Goal: Task Accomplishment & Management: Complete application form

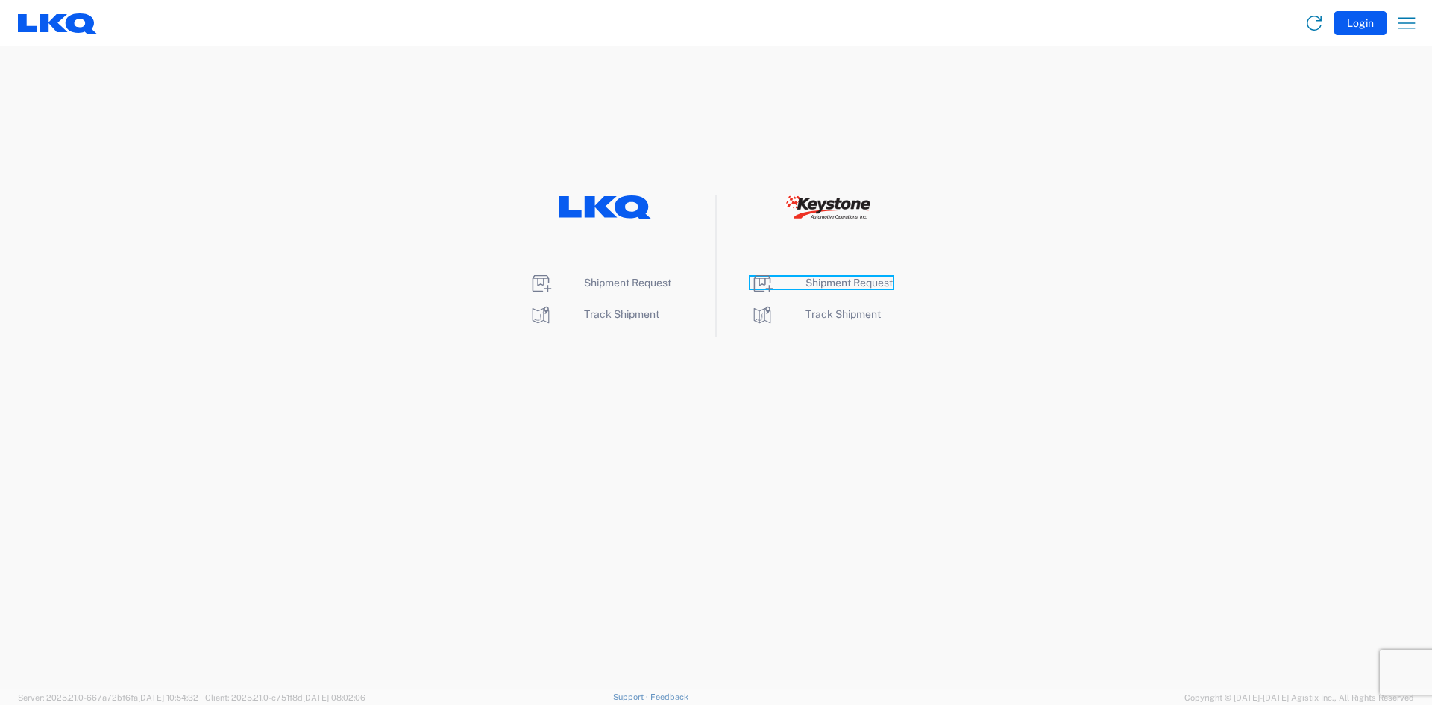
click at [830, 282] on span "Shipment Request" at bounding box center [849, 283] width 87 height 12
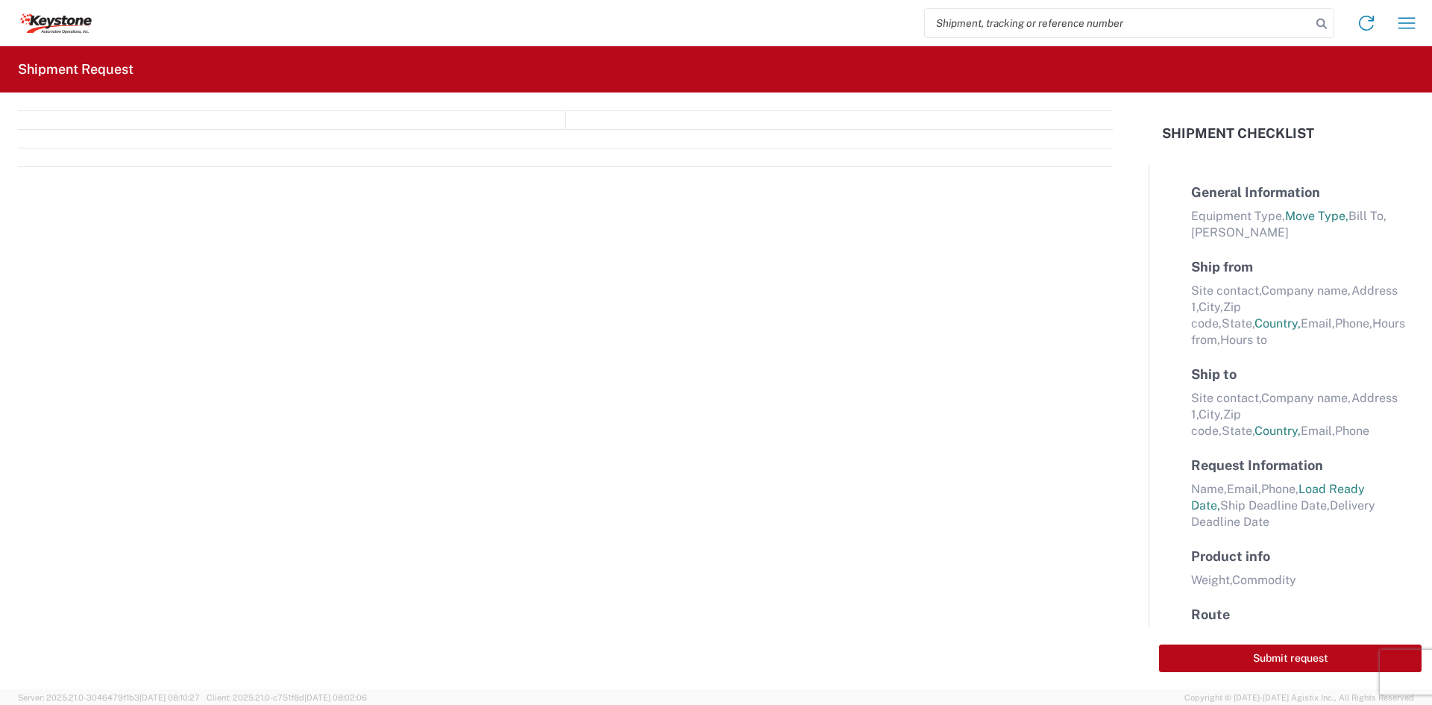
select select "FULL"
select select "LBS"
select select "IN"
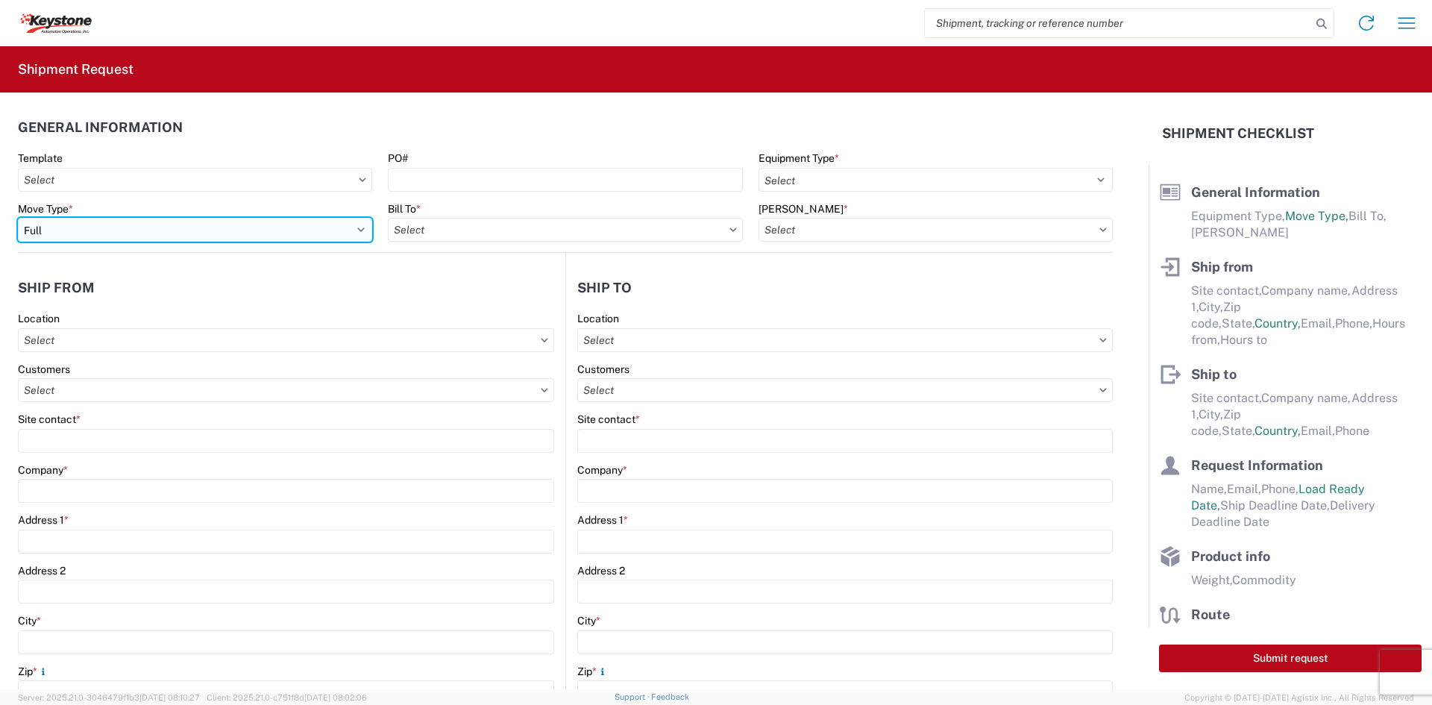
click at [203, 225] on select "Select Full Partial TL" at bounding box center [195, 230] width 354 height 24
select select "PARTIAL_TL"
click at [18, 218] on select "Select Full Partial TL" at bounding box center [195, 230] width 354 height 24
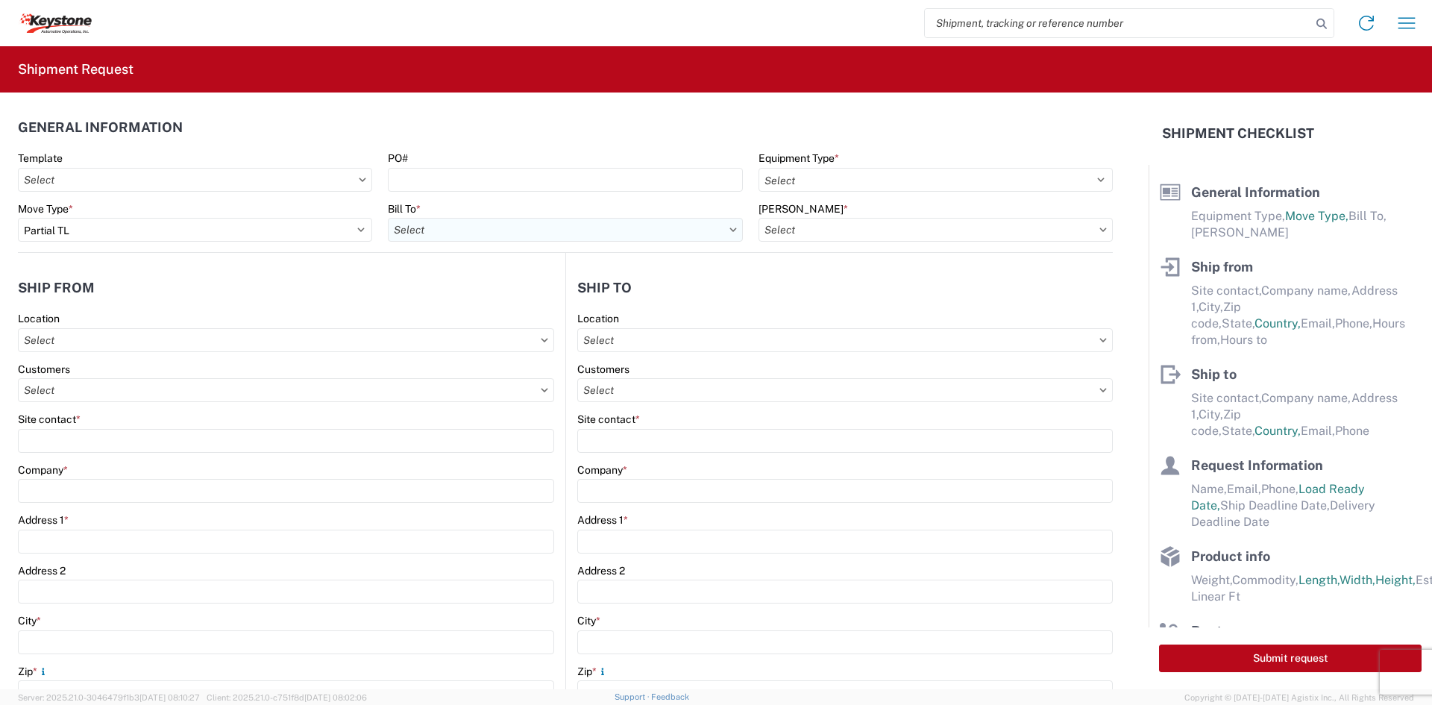
click at [400, 224] on input "text" at bounding box center [565, 230] width 354 height 24
type input "8401"
click at [469, 297] on div "8401 - [GEOGRAPHIC_DATA] - KAO Warehouse" at bounding box center [518, 296] width 261 height 24
type input "8401 - [GEOGRAPHIC_DATA] - KAO Warehouse"
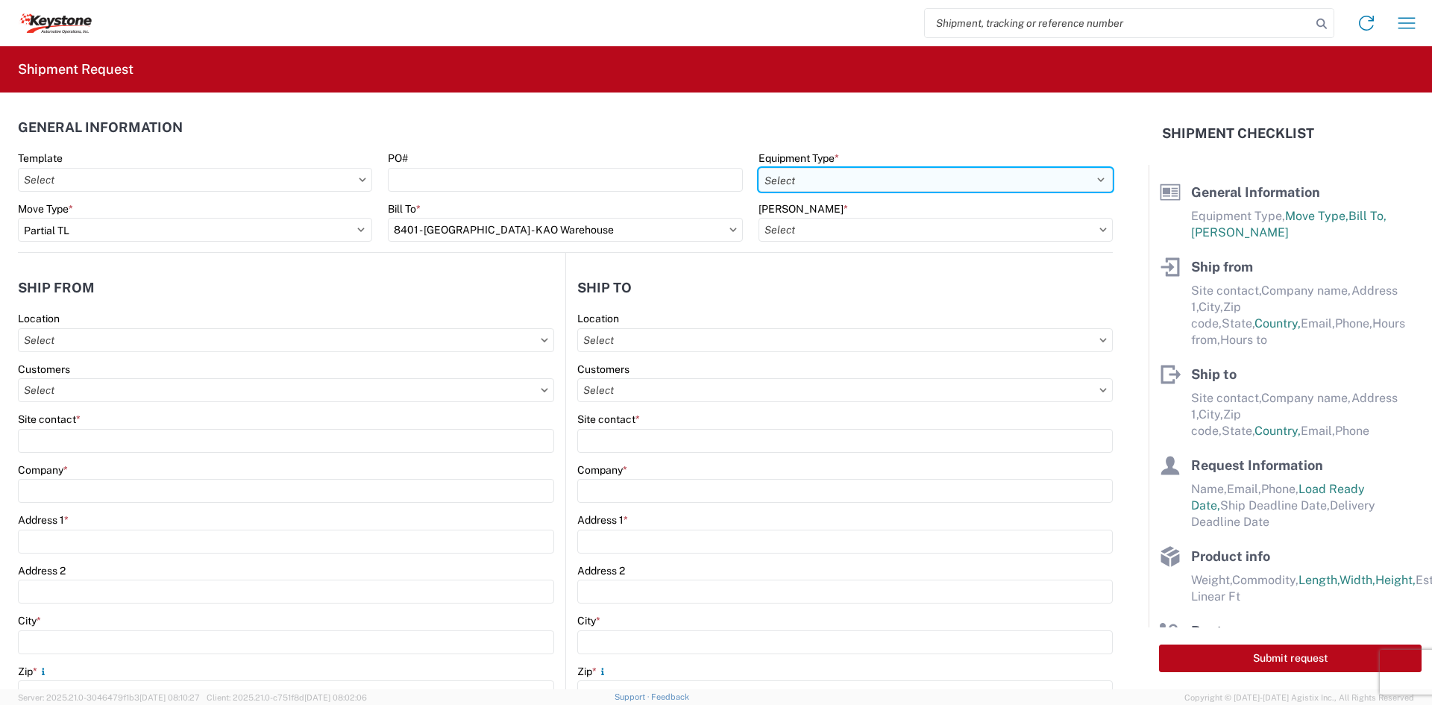
click at [806, 179] on select "Select 53’ Dry Van Flatbed Dropdeck (van) Lowboy (flatbed) Rail" at bounding box center [936, 180] width 354 height 24
select select "STDV"
click at [759, 168] on select "Select 53’ Dry Van Flatbed Dropdeck (van) Lowboy (flatbed) Rail" at bounding box center [936, 180] width 354 height 24
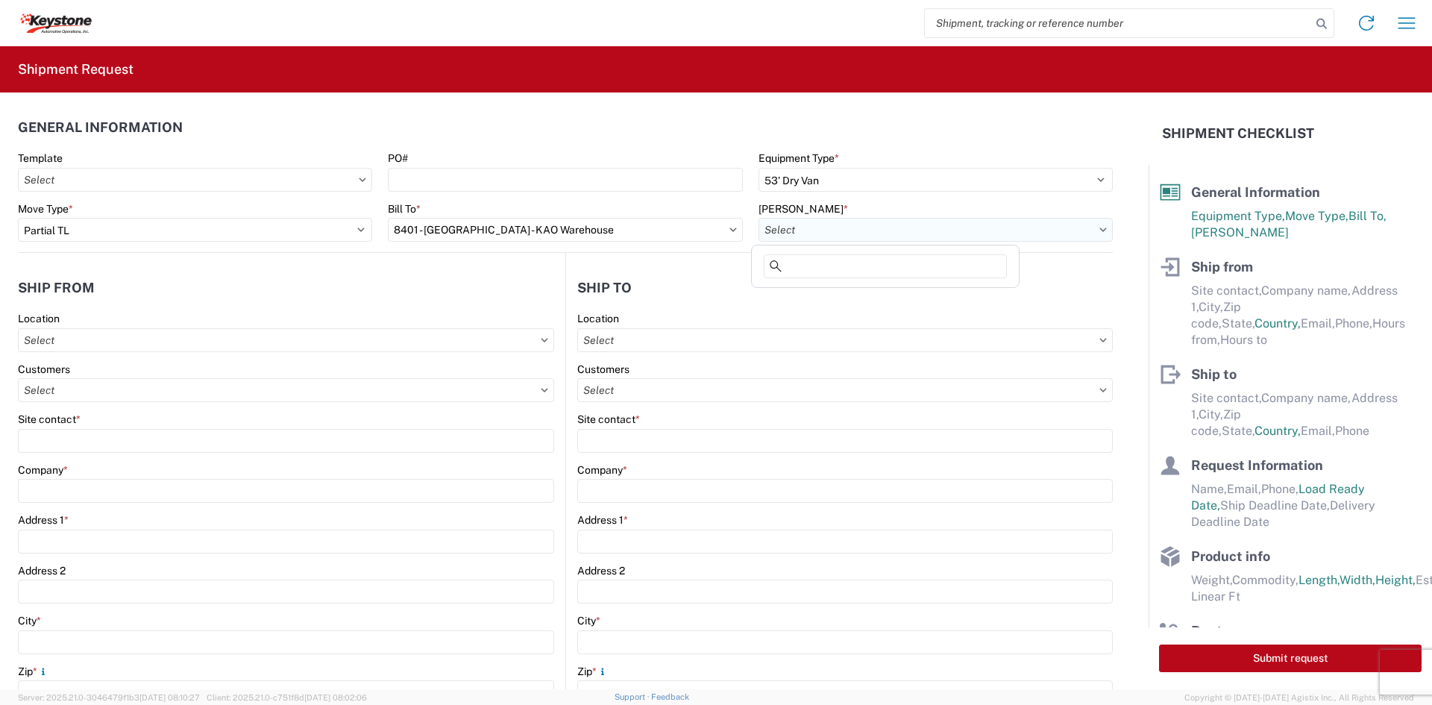
click at [775, 233] on input "text" at bounding box center [936, 230] width 354 height 24
type input "8401"
click at [788, 298] on div "8401-6300-66012-0000 - 8401 Transfers" at bounding box center [885, 296] width 261 height 24
type input "8401-6300-66012-0000 - 8401 Transfers, 8401-6300-66012-0000 - 8401 Transfers"
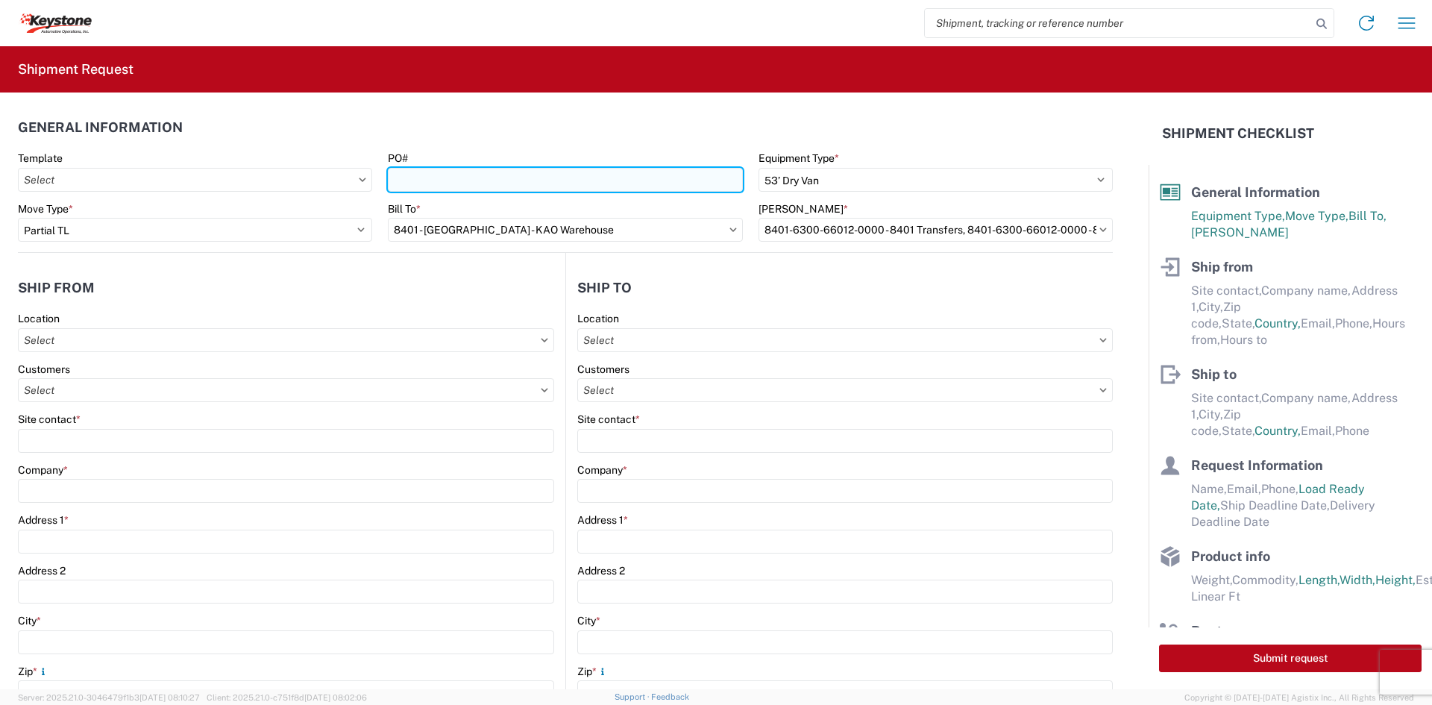
click at [571, 176] on input "PO#" at bounding box center [565, 180] width 354 height 24
type input "466608"
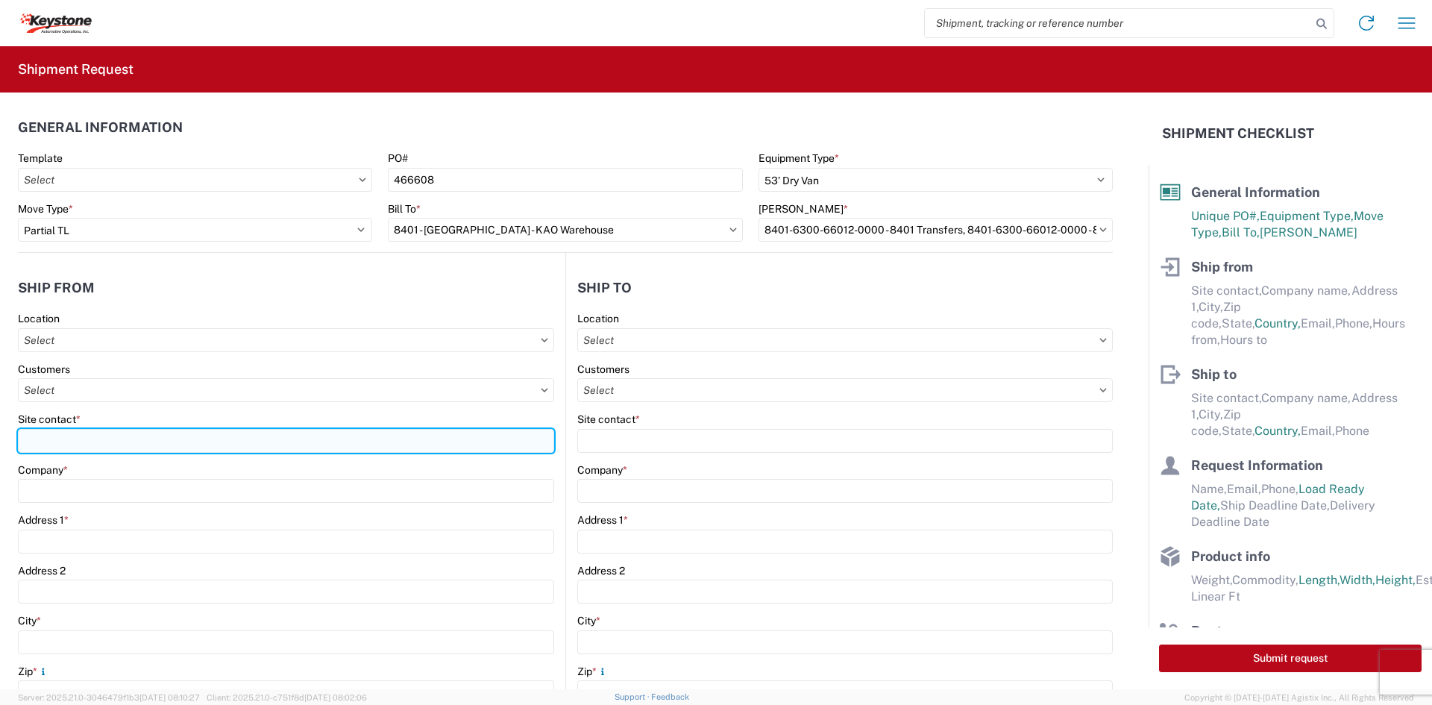
click at [311, 429] on input "Site contact *" at bounding box center [286, 441] width 536 height 24
type input "[PERSON_NAME]"
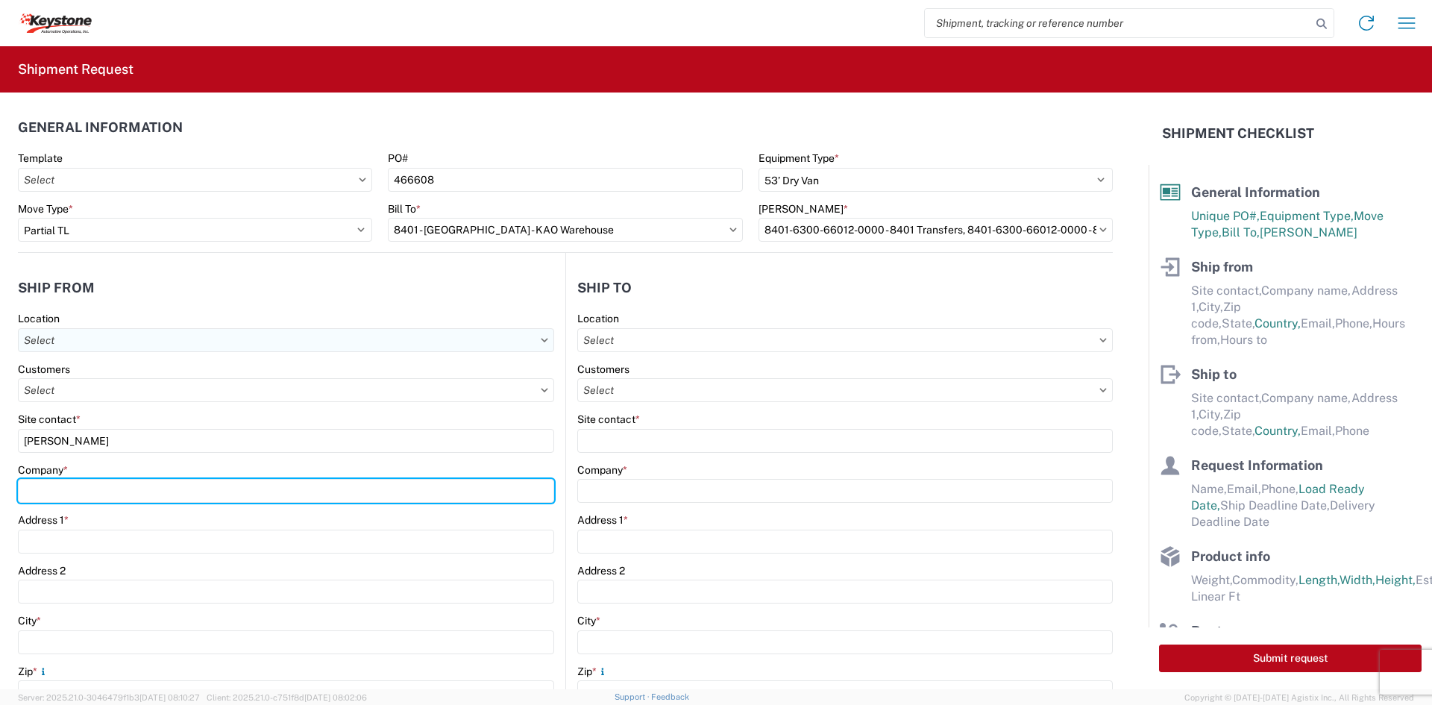
type input "Velarium Awnings"
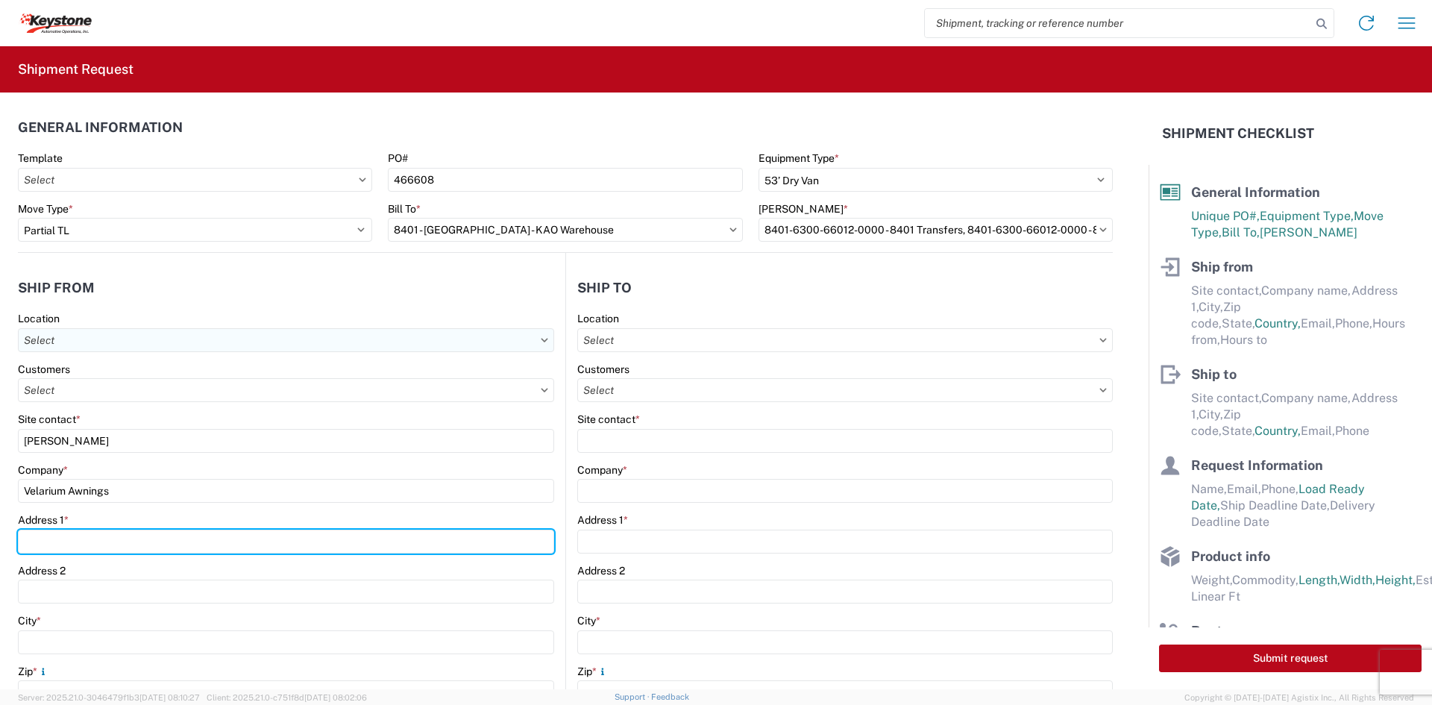
type input "[STREET_ADDRESS][PERSON_NAME]"
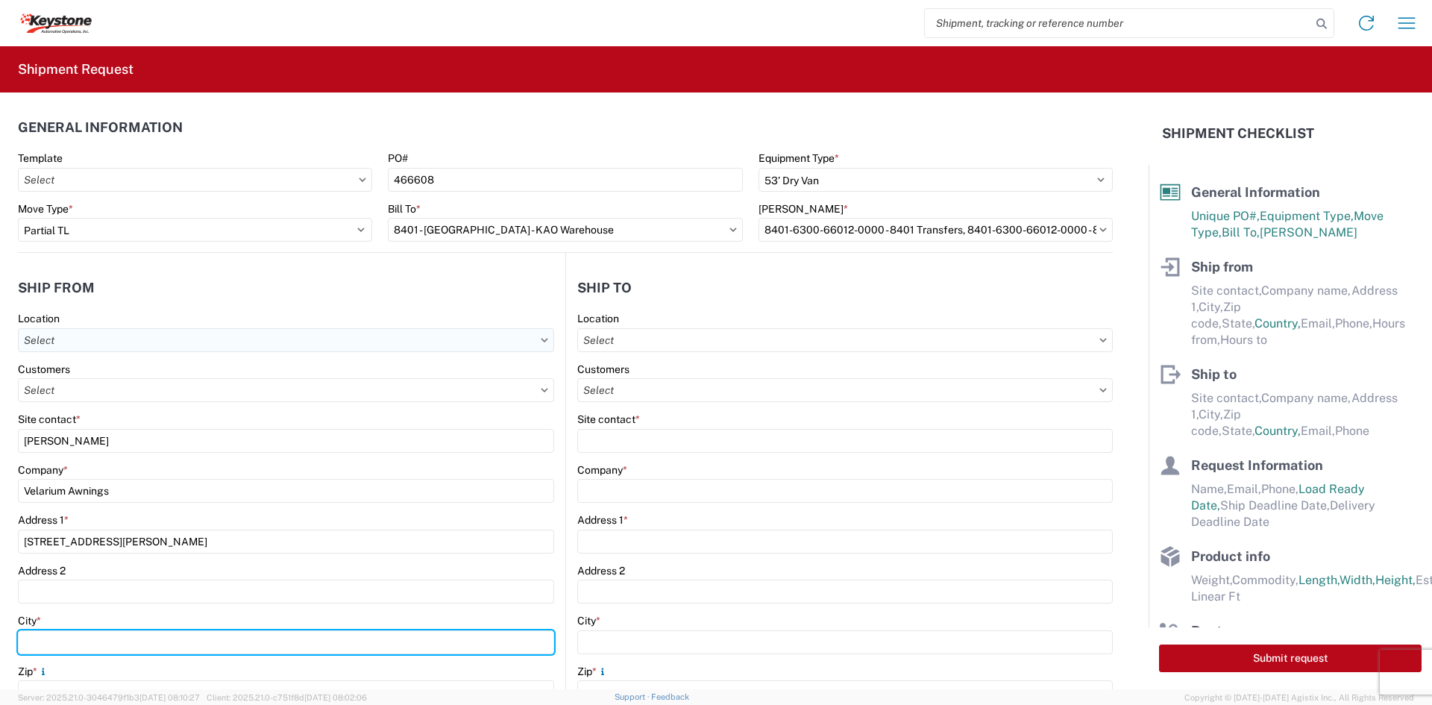
type input "Elkhart"
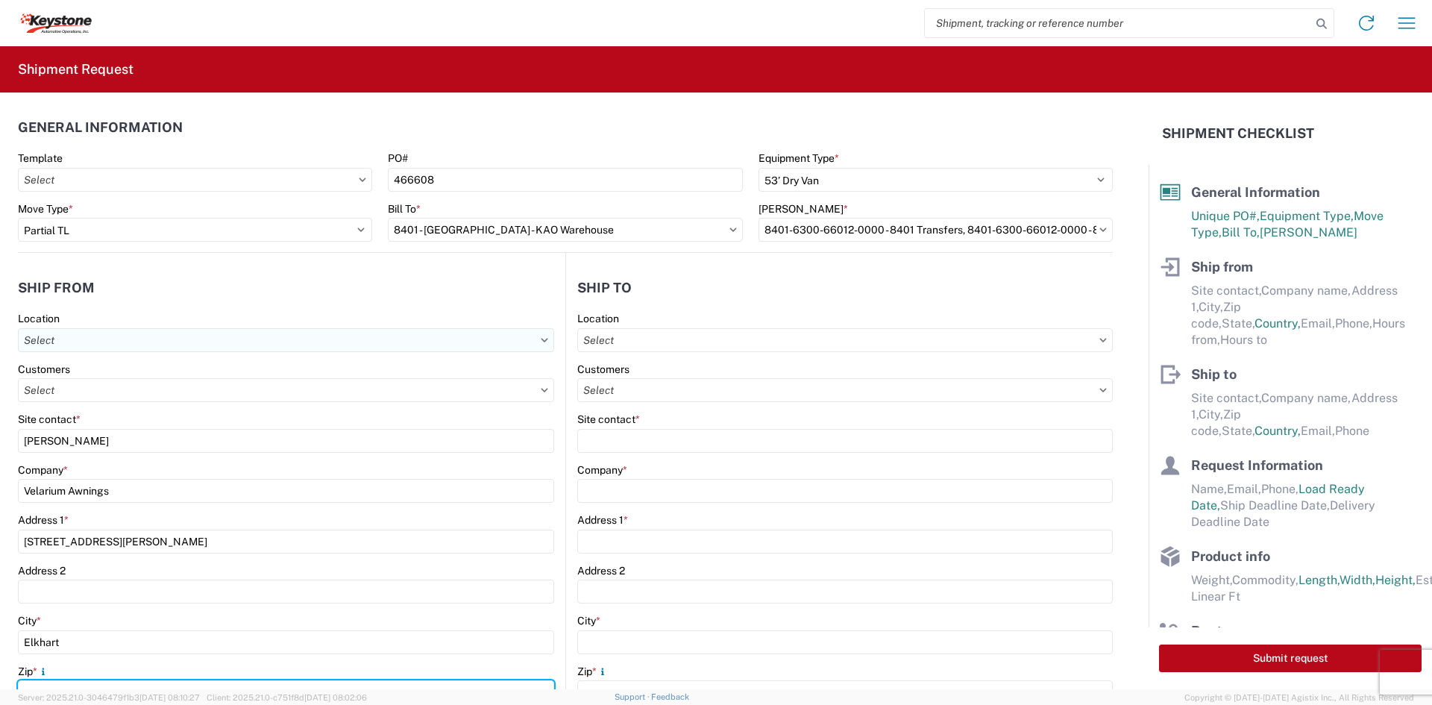
type input "46514"
select select "IN"
type input "[EMAIL_ADDRESS][DOMAIN_NAME]"
type input "5745969410"
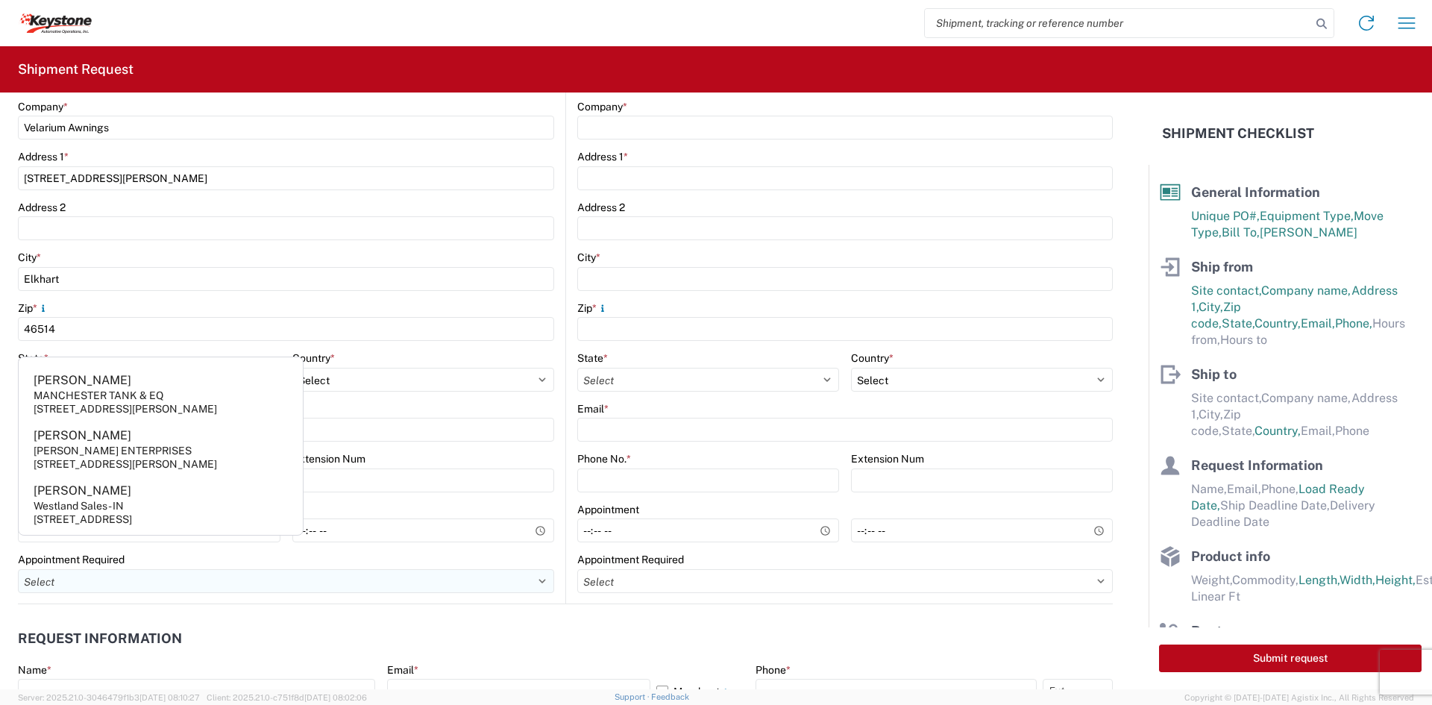
scroll to position [448, 0]
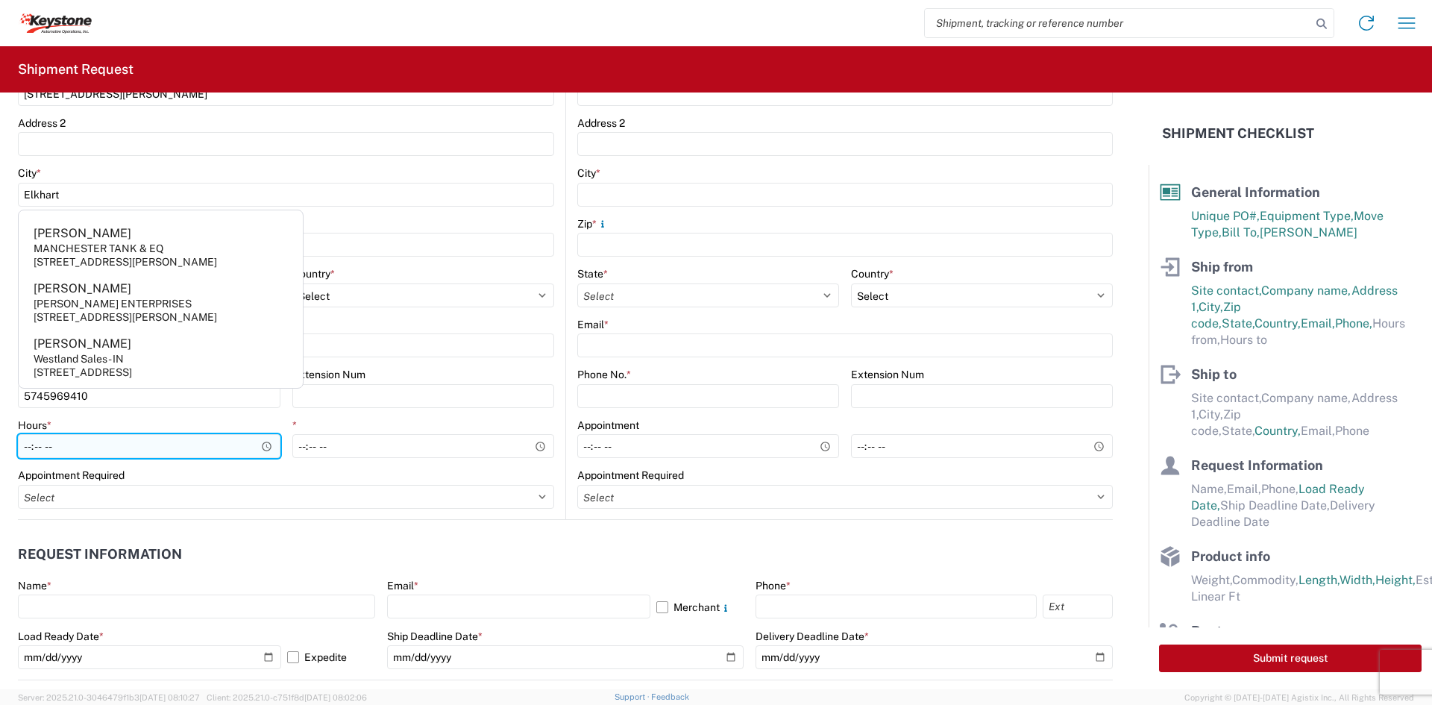
click at [22, 444] on input "Hours *" at bounding box center [149, 446] width 263 height 24
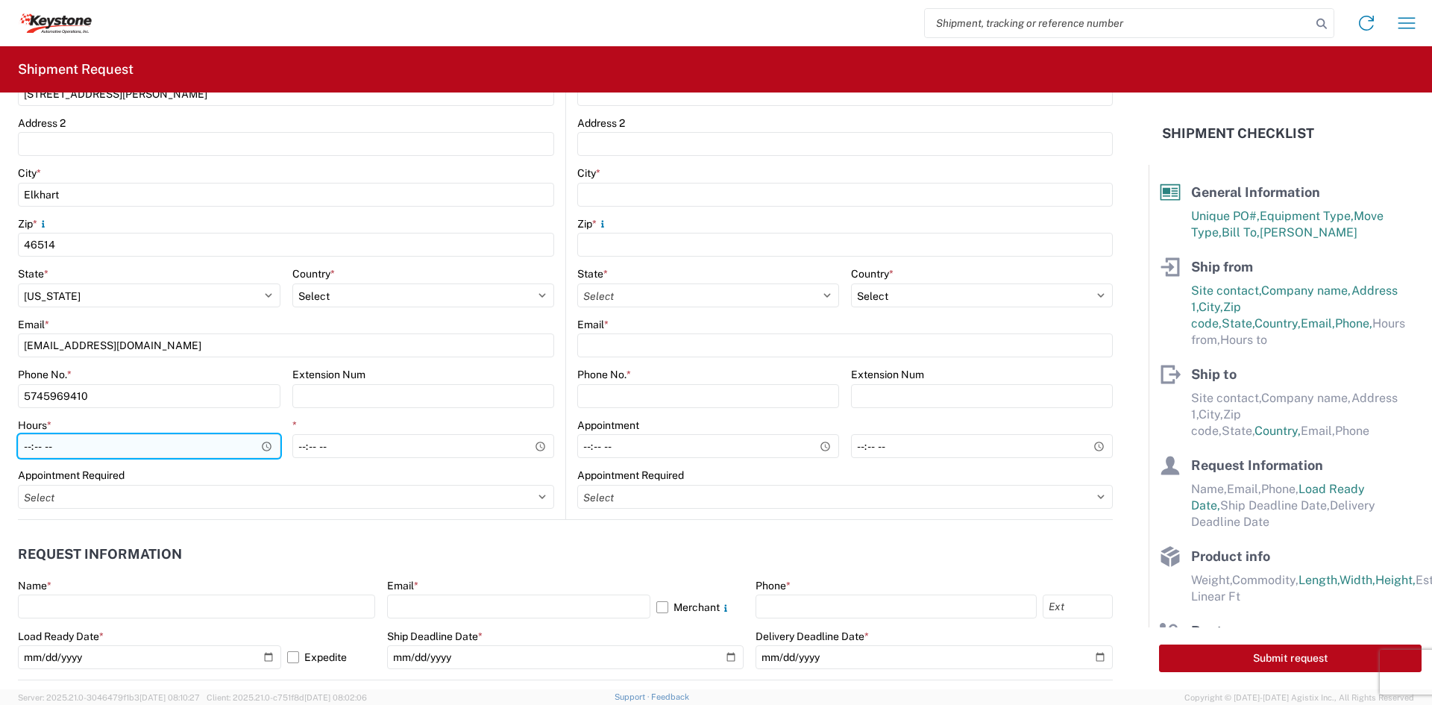
type input "05:00"
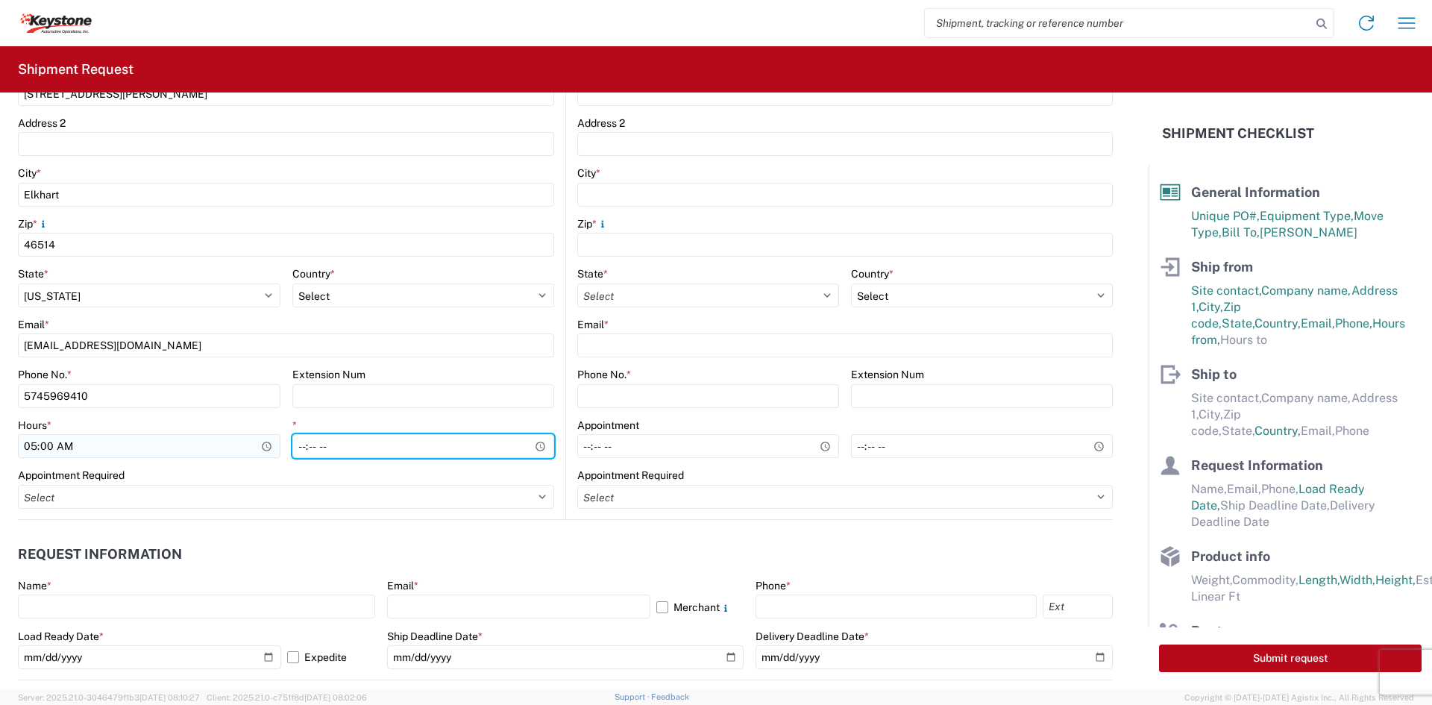
type input "14:00"
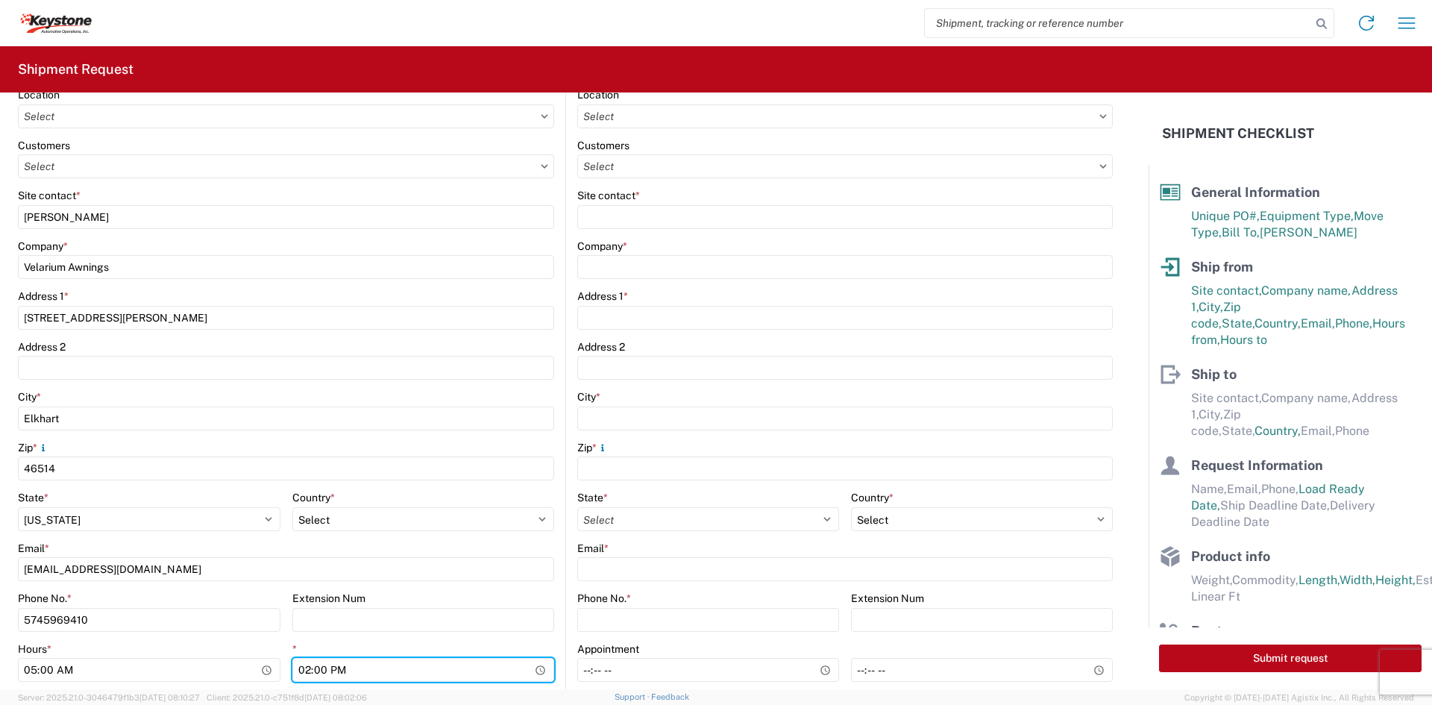
scroll to position [149, 0]
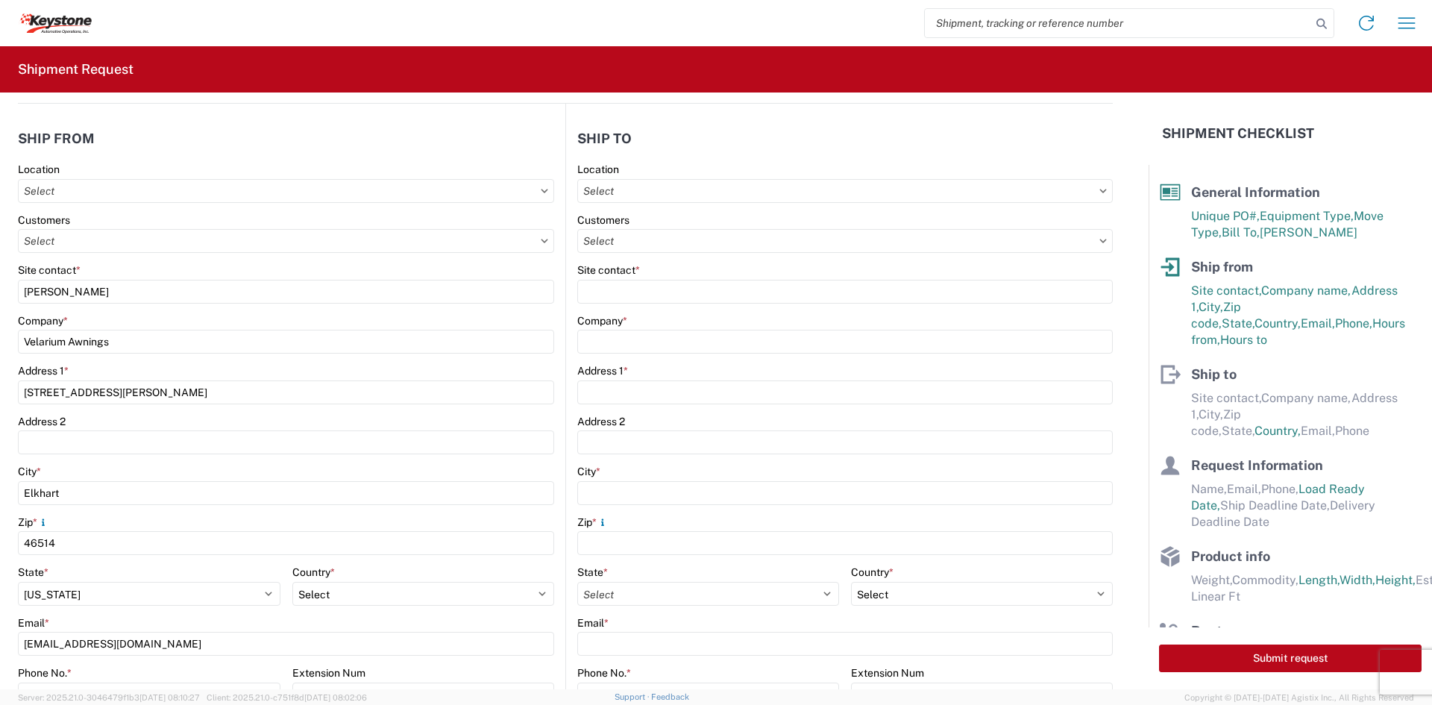
click at [721, 305] on agx-form-control-wrapper-v2 "Site contact *" at bounding box center [845, 288] width 536 height 51
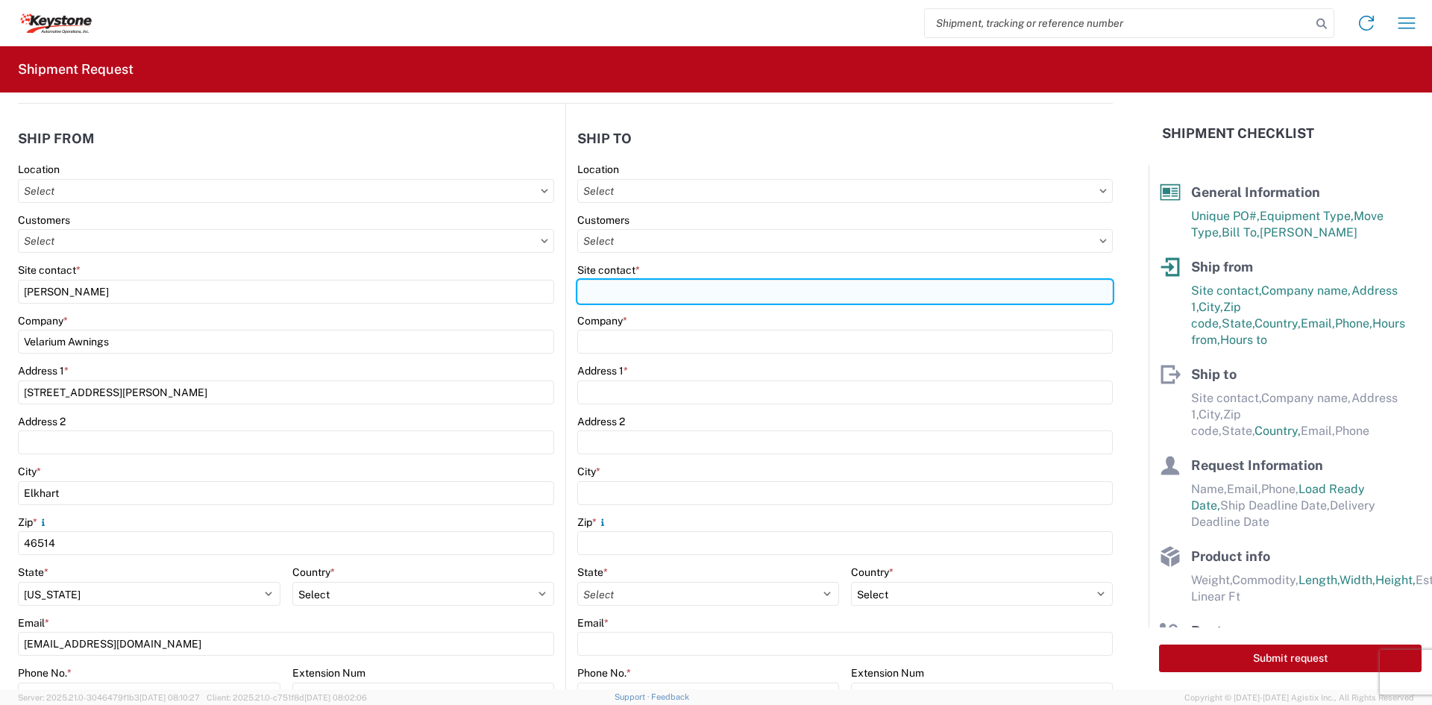
click at [714, 286] on input "Site contact *" at bounding box center [845, 292] width 536 height 24
type input "[PERSON_NAME]"
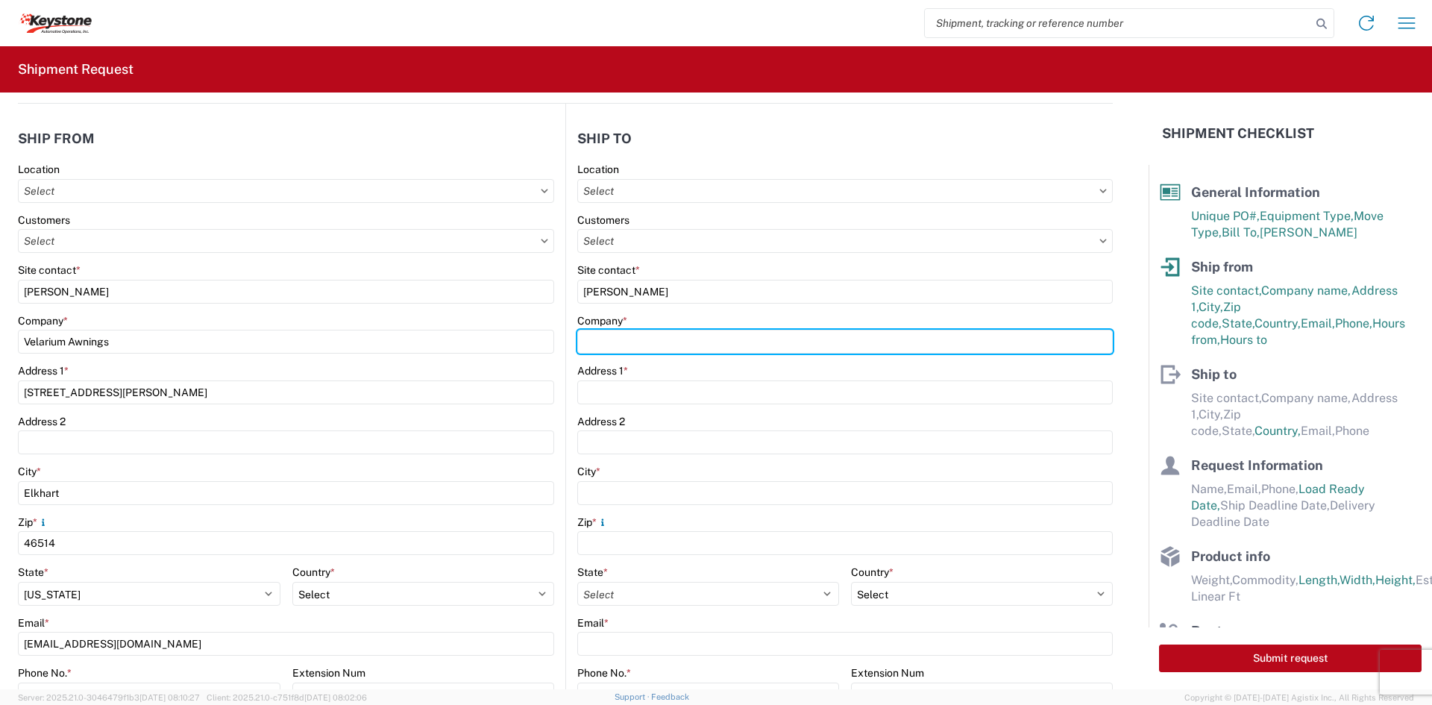
type input "Keystone Automotive Operations"
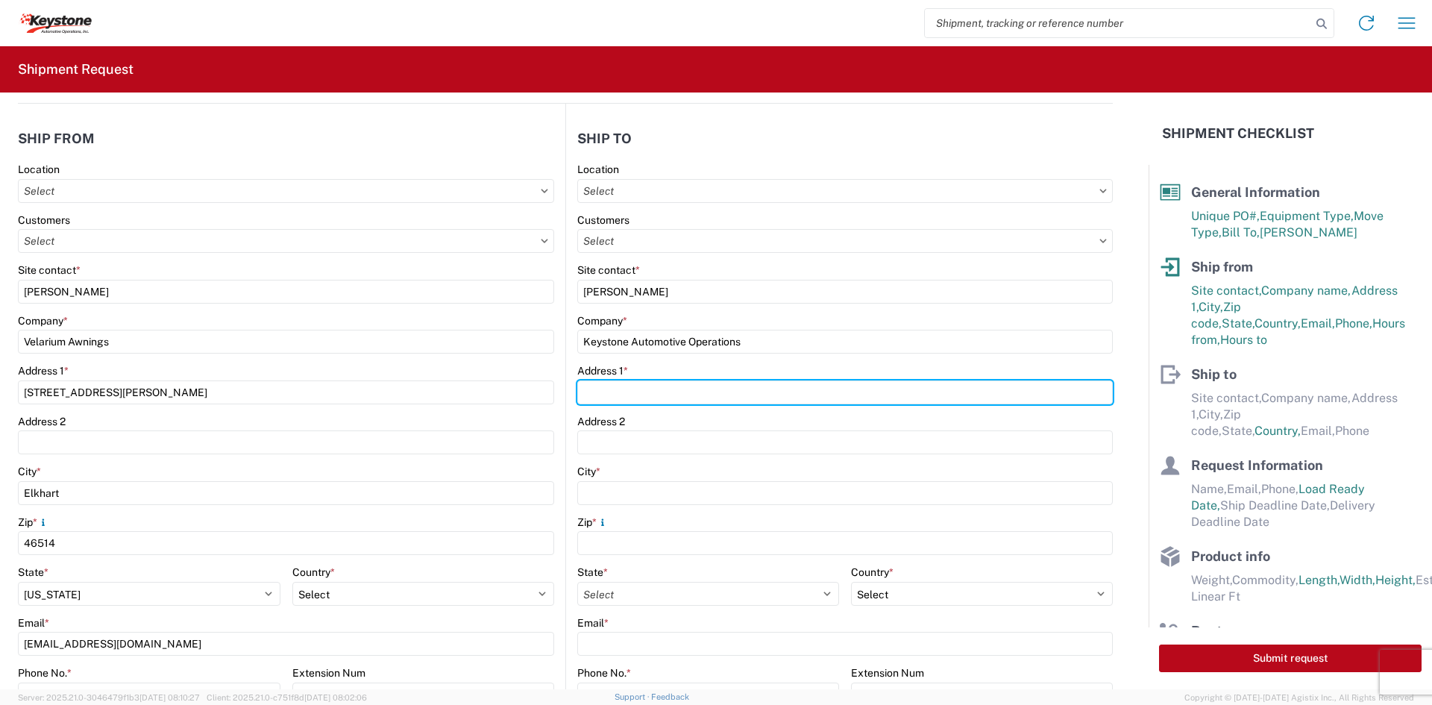
type input "[STREET_ADDRESS][PERSON_NAME]"
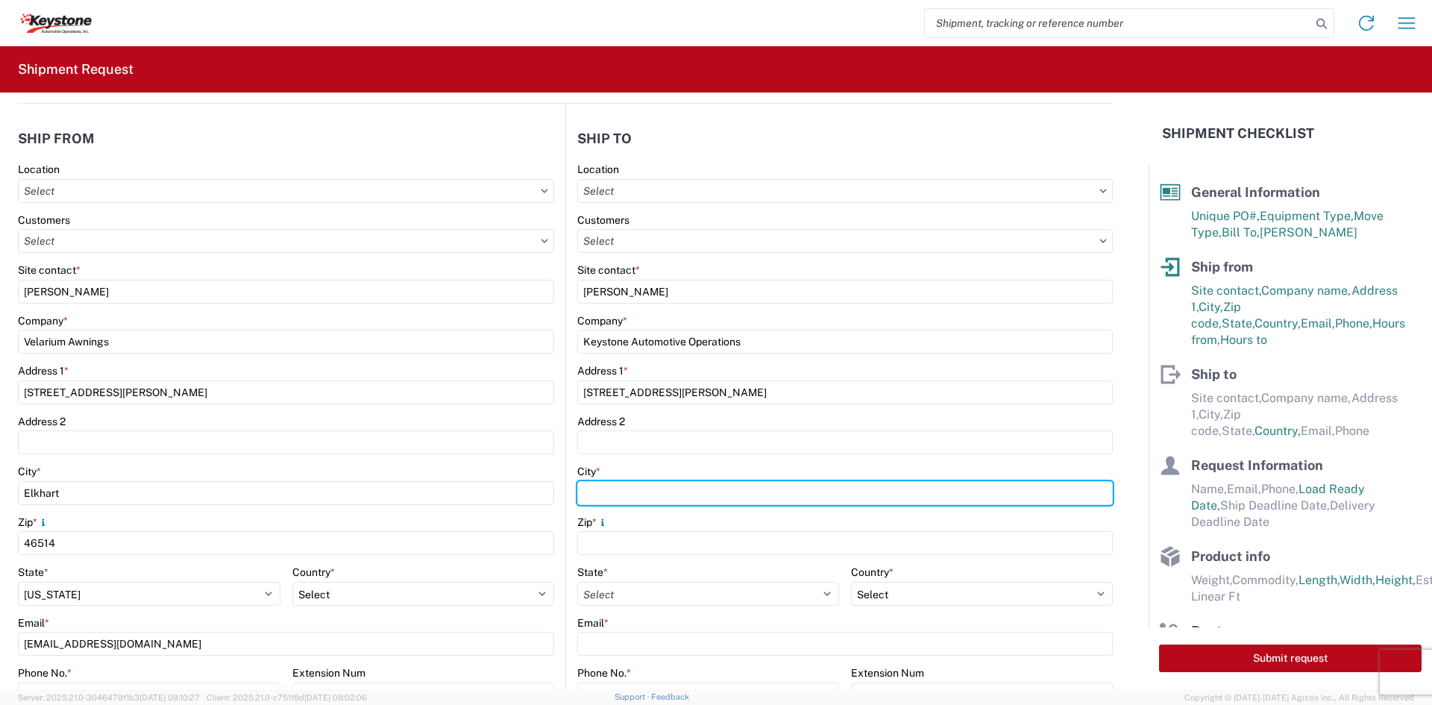
type input "[GEOGRAPHIC_DATA]"
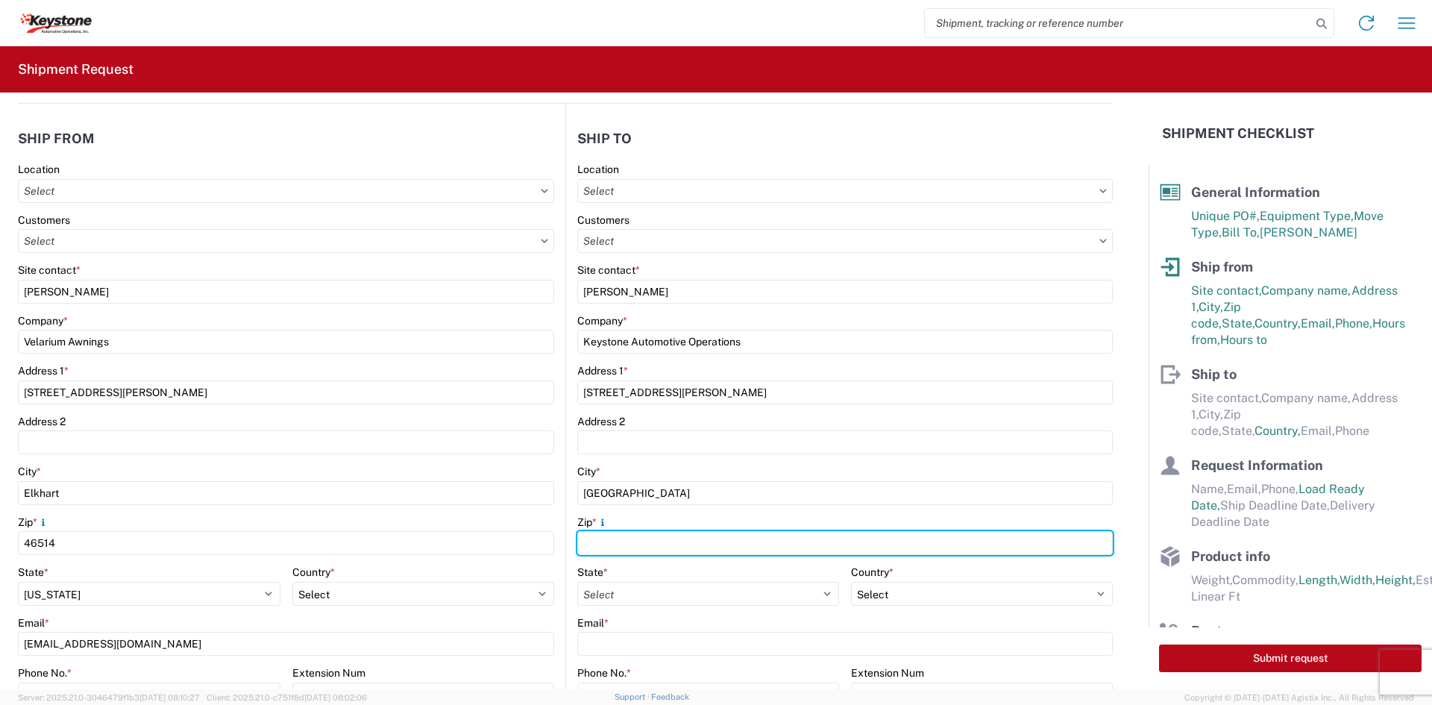
type input "18643"
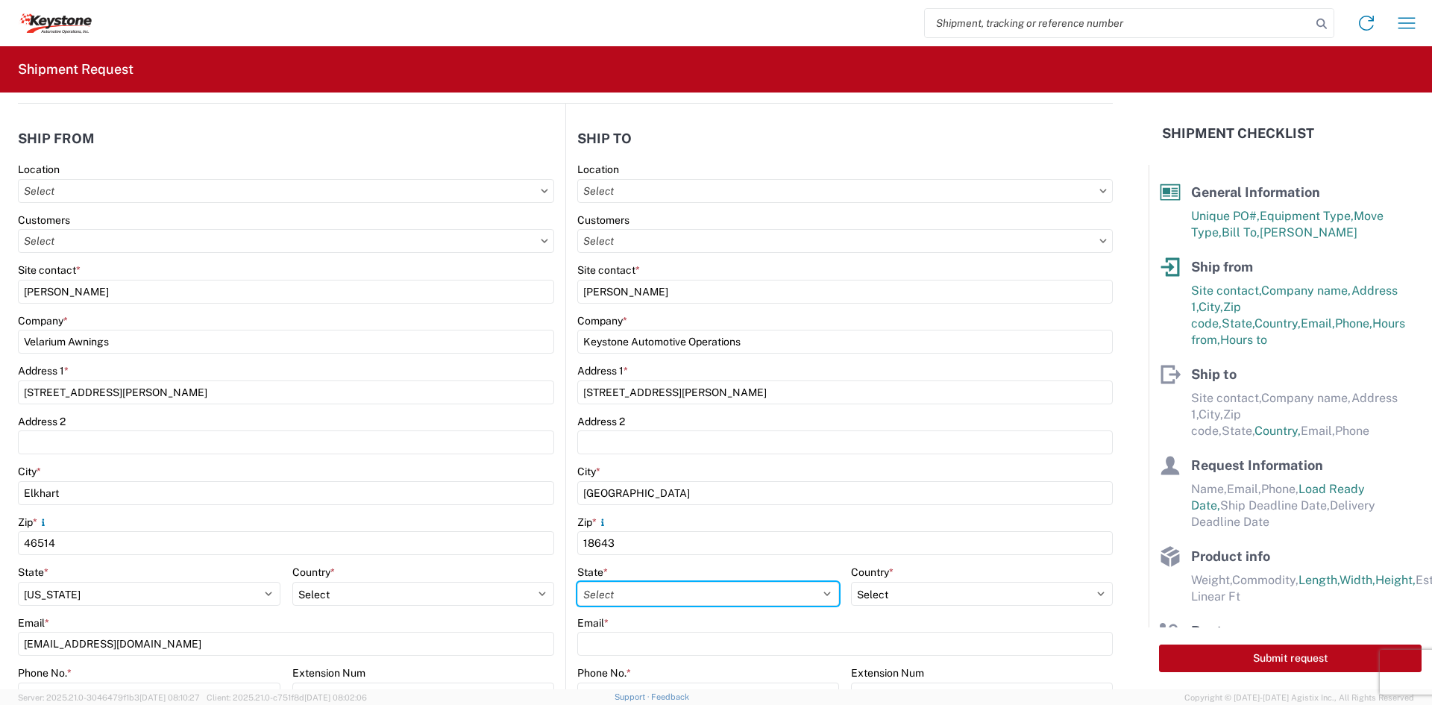
select select "PA"
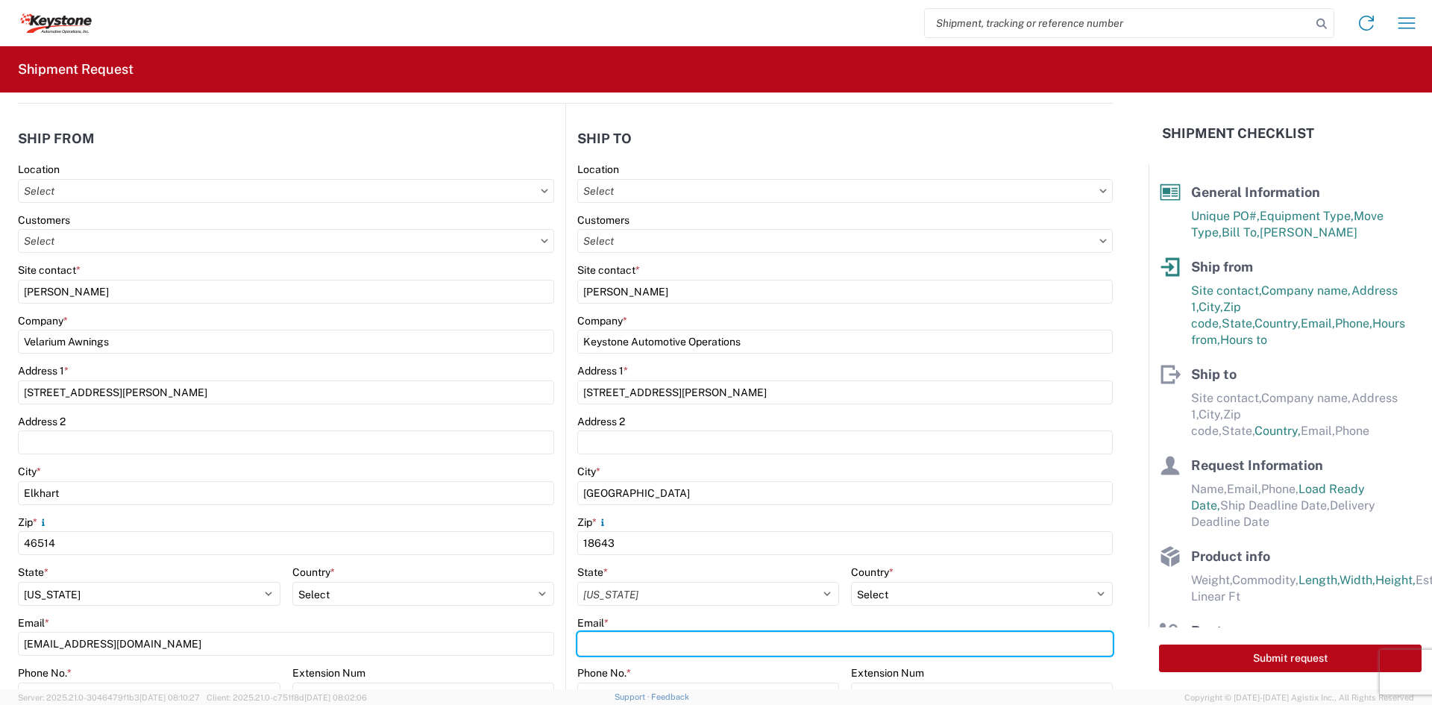
type input "[EMAIL_ADDRESS][DOMAIN_NAME]"
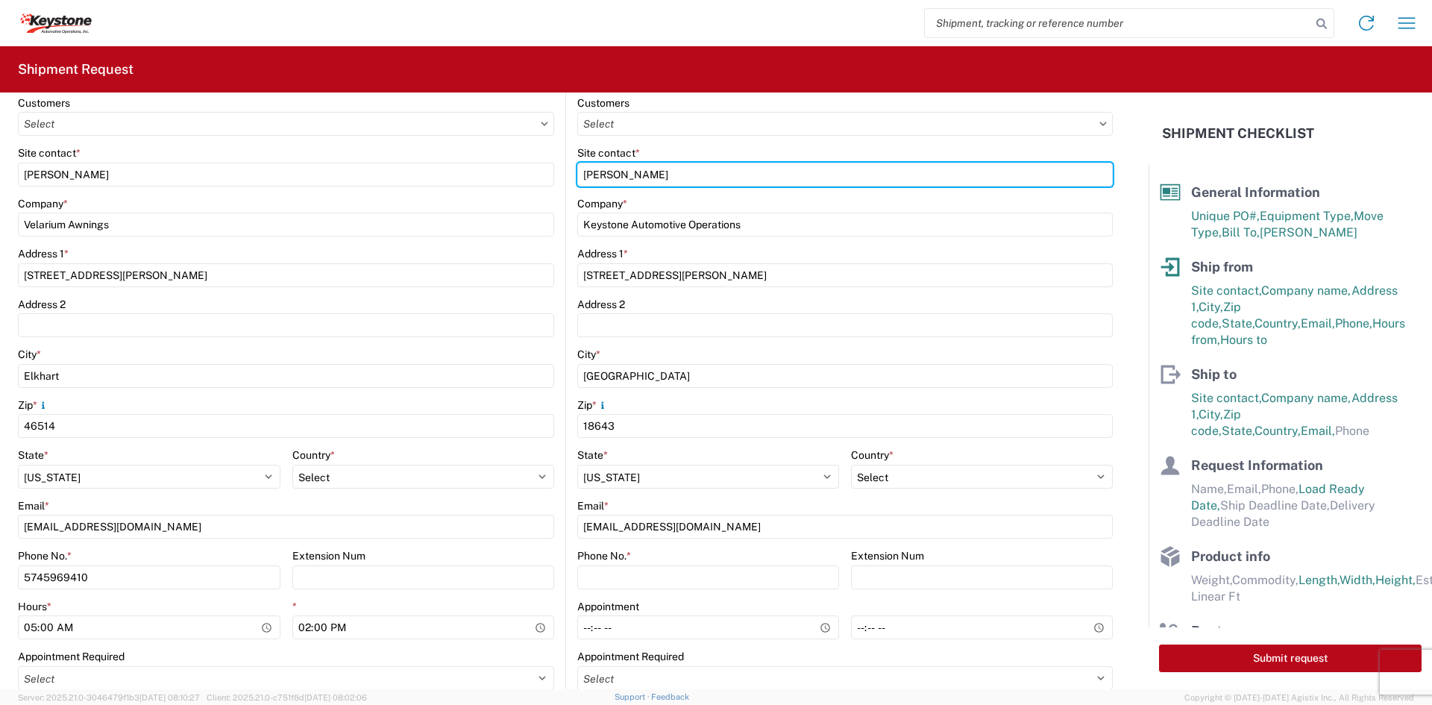
scroll to position [298, 0]
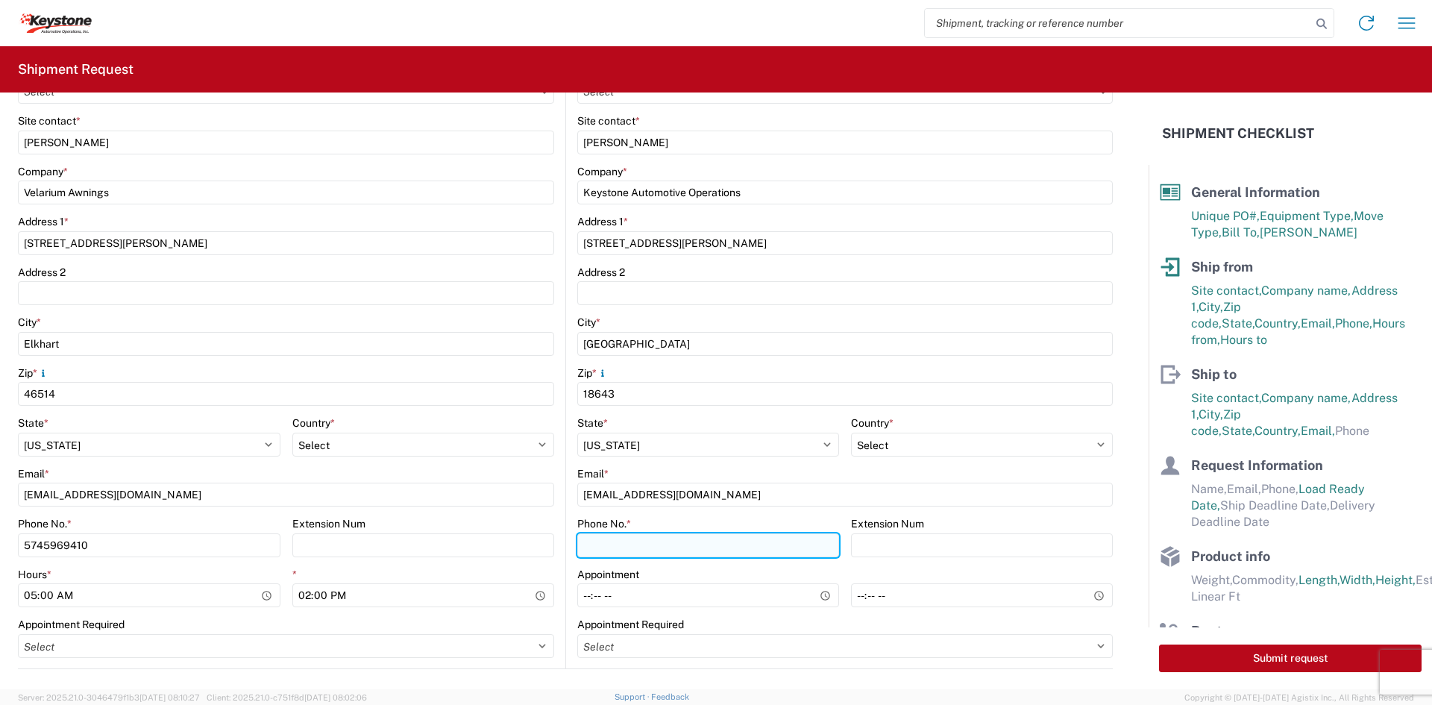
click at [665, 550] on input "Phone No. *" at bounding box center [708, 545] width 262 height 24
type input "5706554514"
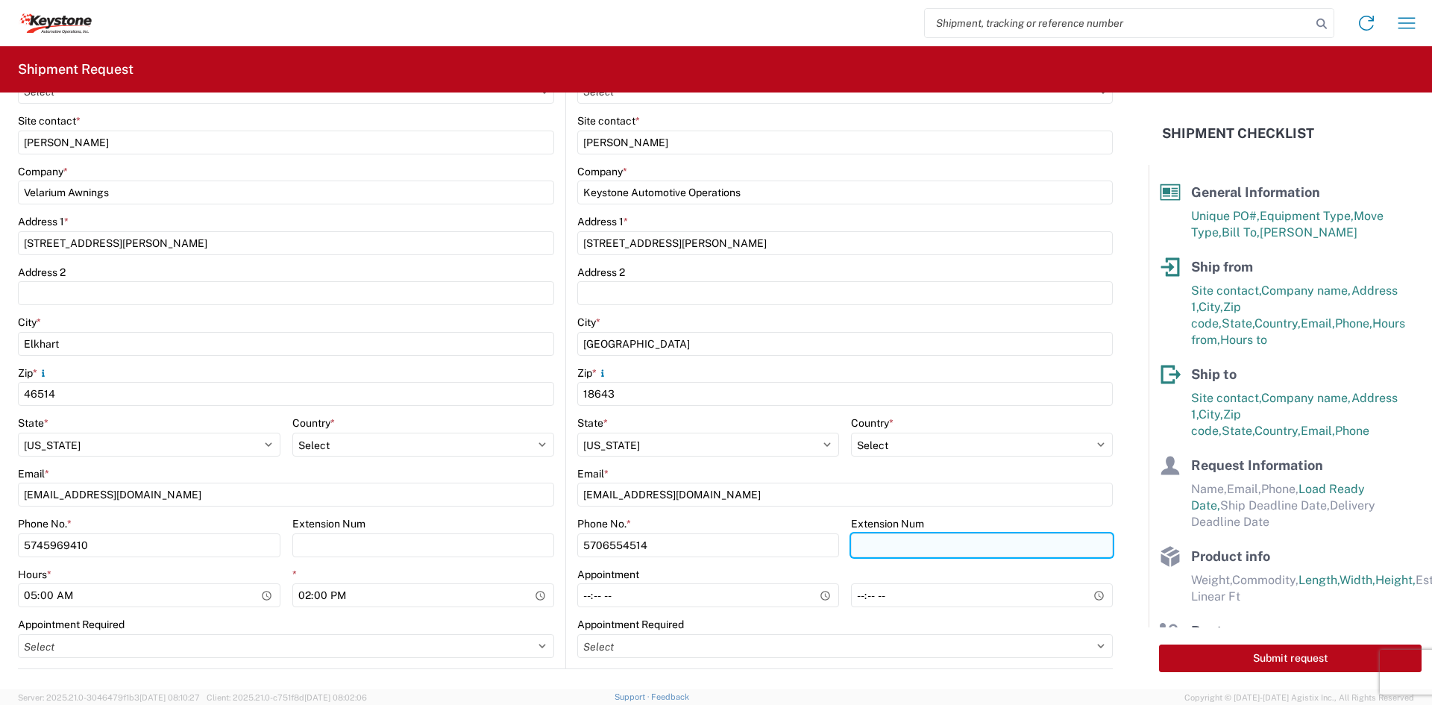
click at [886, 554] on input "Extension Num" at bounding box center [982, 545] width 262 height 24
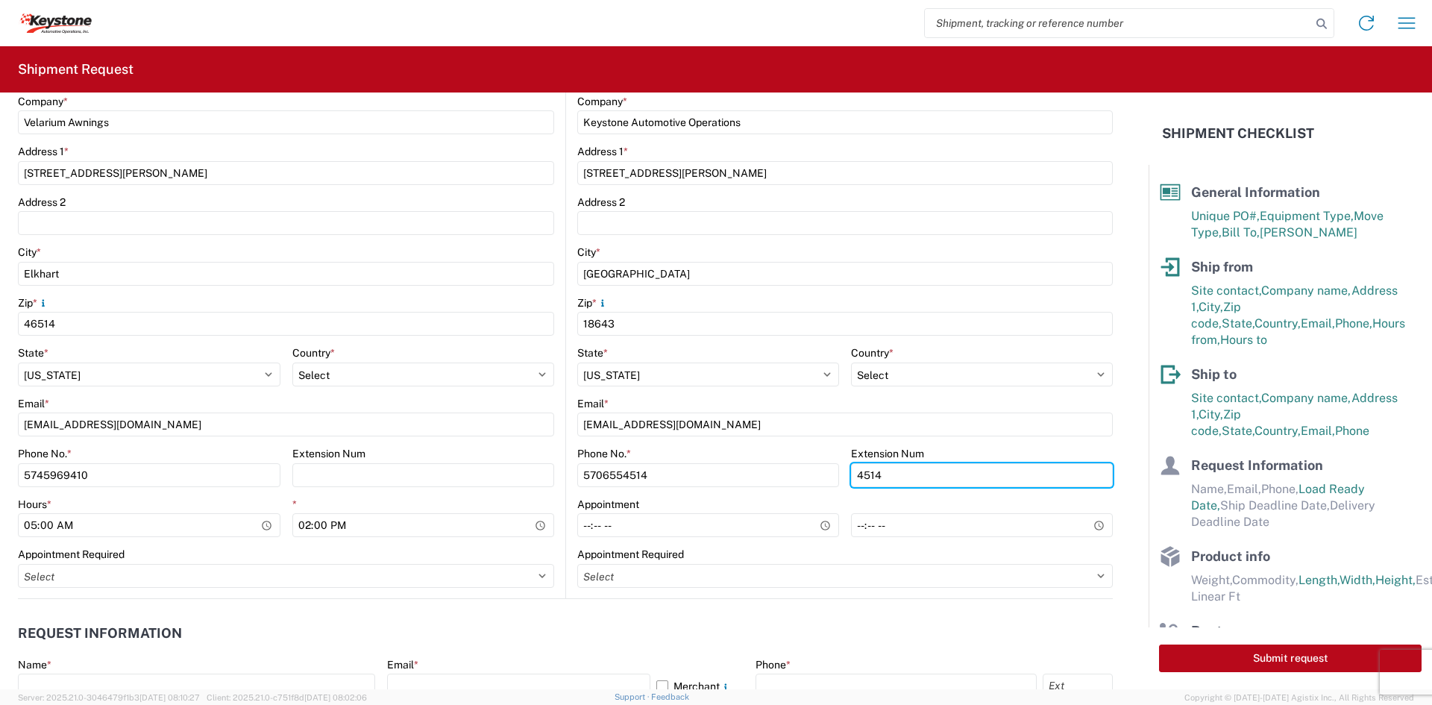
scroll to position [448, 0]
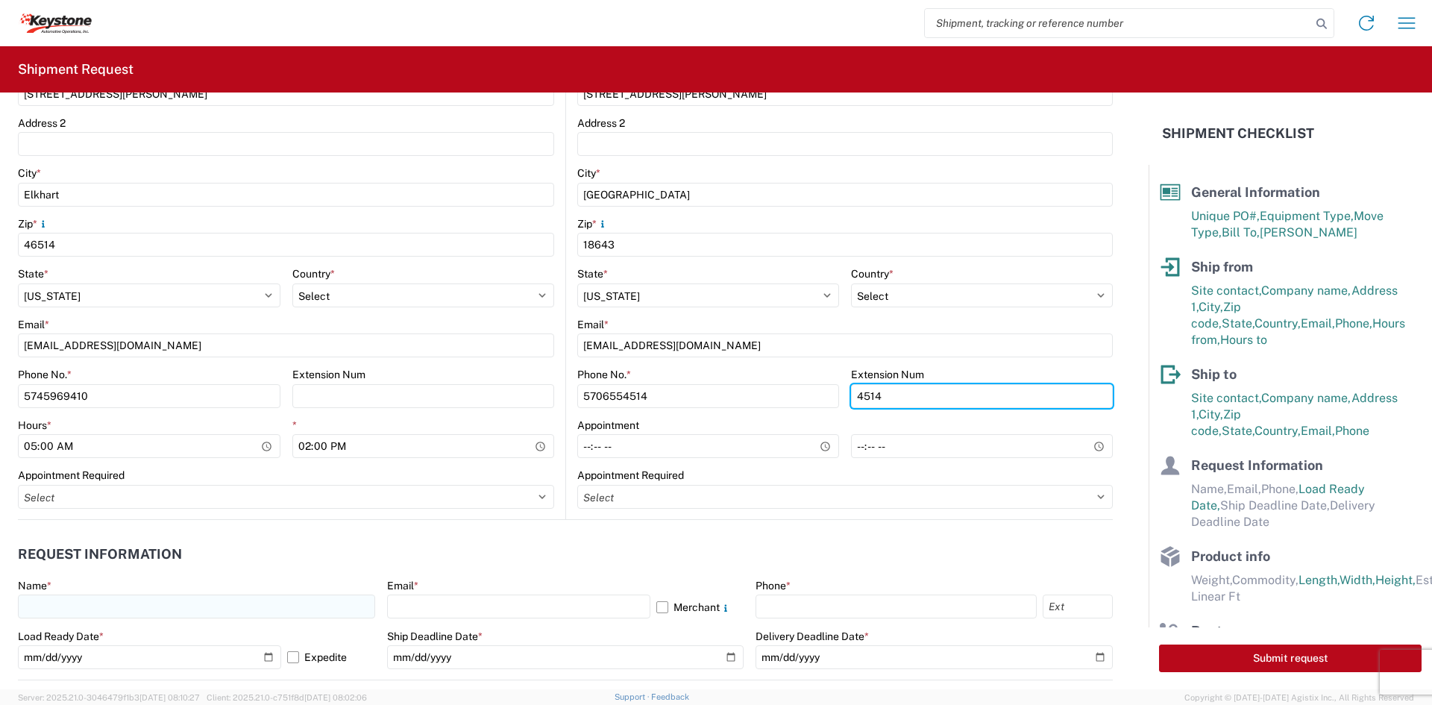
type input "4514"
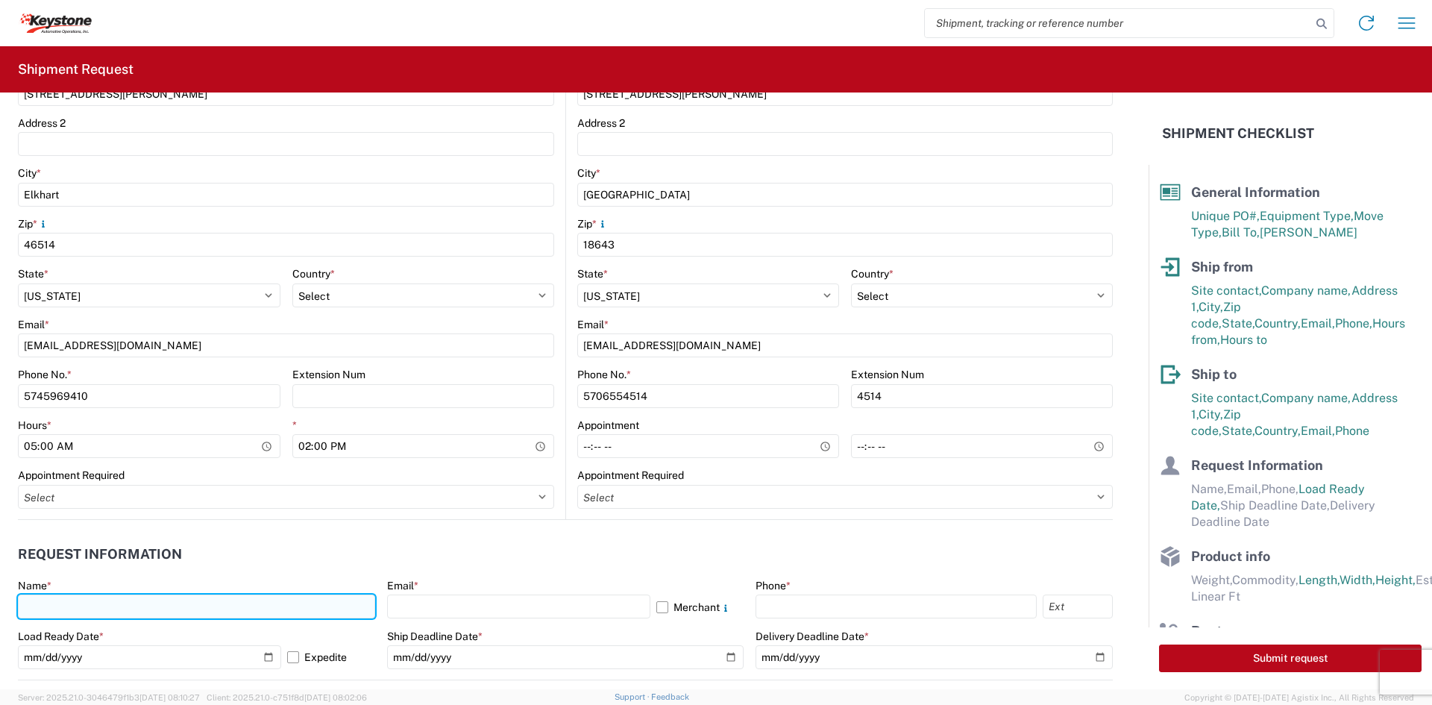
click at [56, 610] on input "text" at bounding box center [196, 607] width 357 height 24
type input "[PERSON_NAME]"
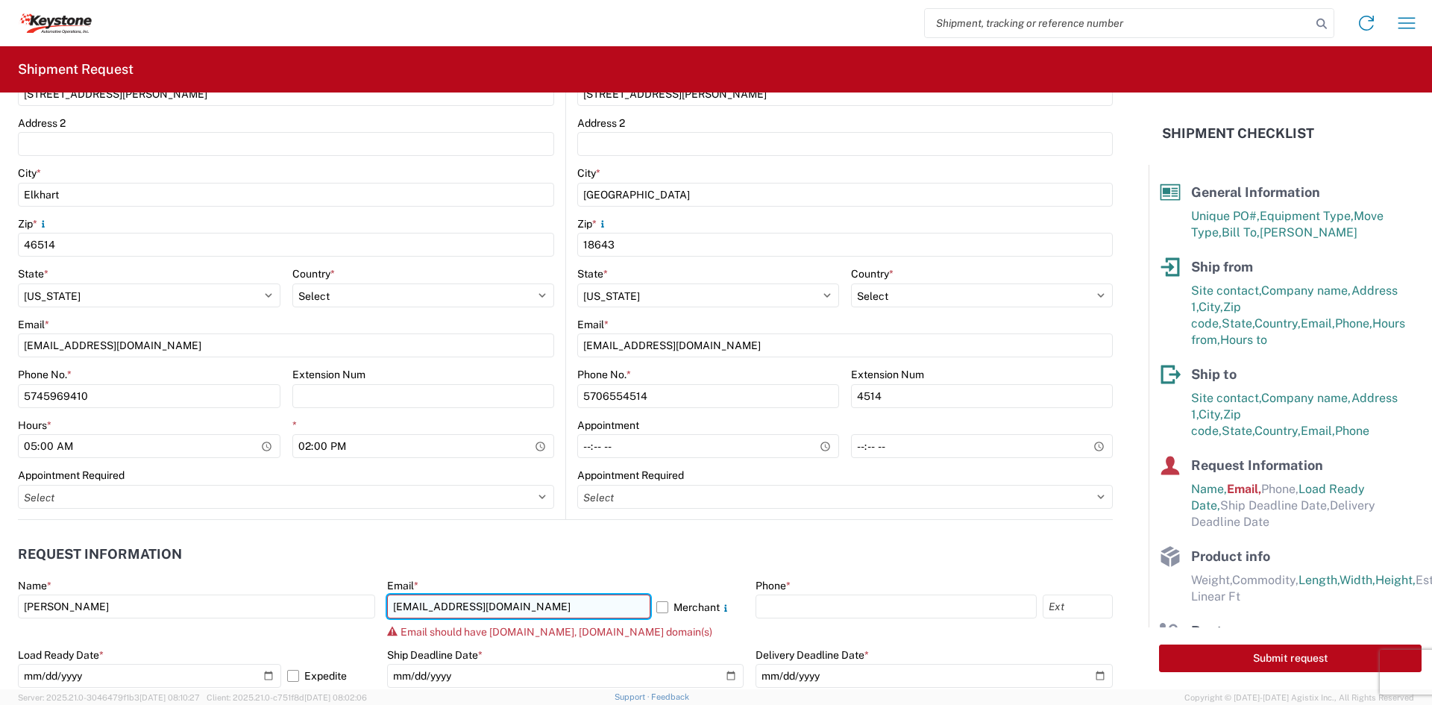
drag, startPoint x: 573, startPoint y: 609, endPoint x: 462, endPoint y: 612, distance: 111.2
click at [462, 612] on input "[EMAIL_ADDRESS][DOMAIN_NAME]" at bounding box center [518, 607] width 263 height 24
click at [466, 607] on input "[EMAIL_ADDRESS][DOMAIN_NAME]" at bounding box center [518, 607] width 263 height 24
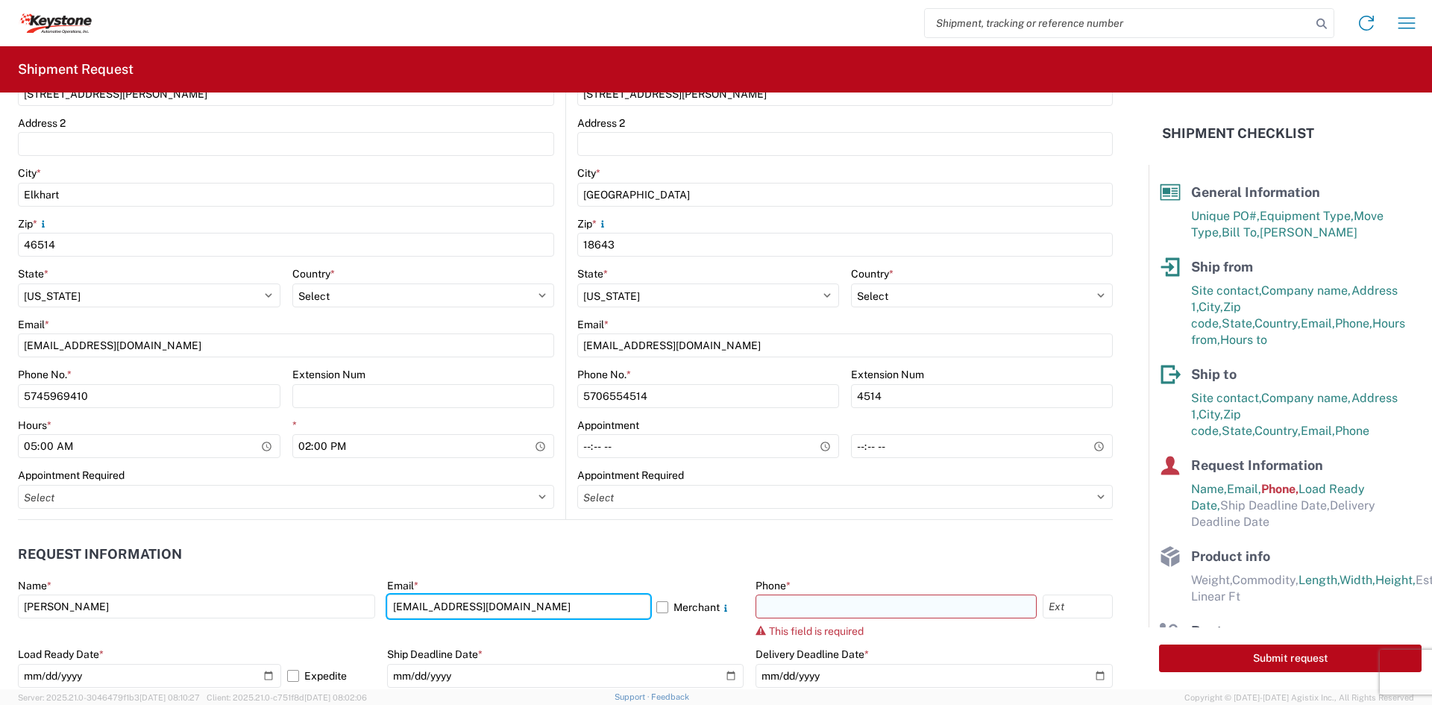
type input "[EMAIL_ADDRESS][DOMAIN_NAME]"
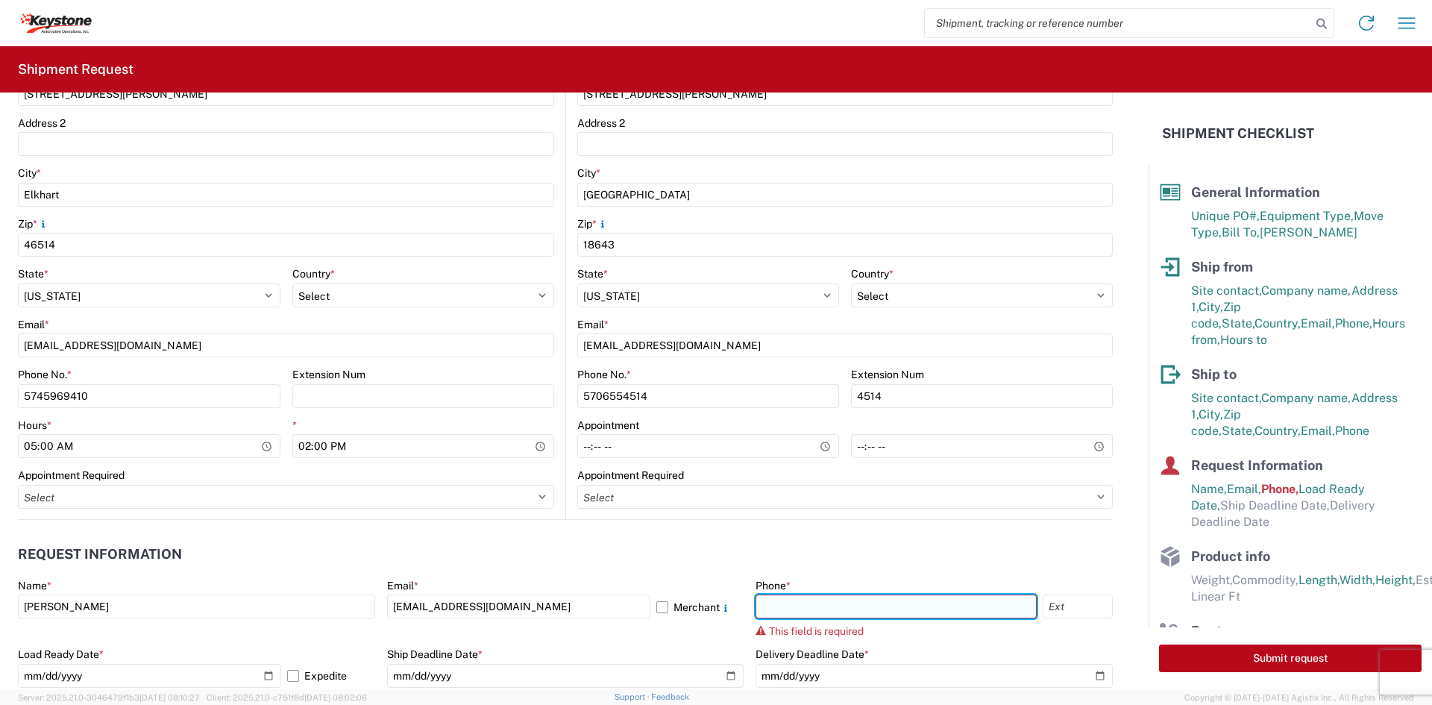
click at [779, 608] on input "text" at bounding box center [896, 607] width 281 height 24
type input "5706554514"
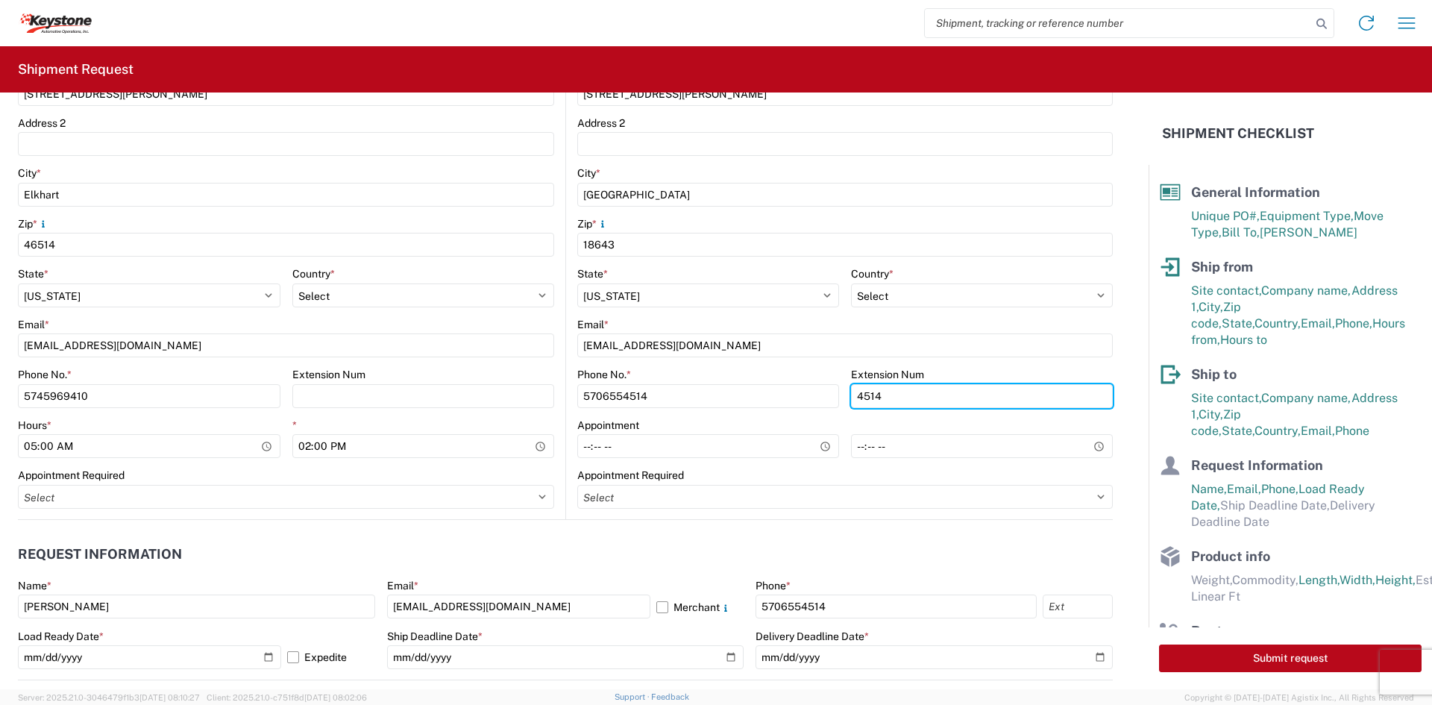
drag, startPoint x: 898, startPoint y: 396, endPoint x: 795, endPoint y: 410, distance: 103.8
click at [795, 410] on div "Phone No. * [PHONE_NUMBER] Extension Num 4514" at bounding box center [845, 393] width 536 height 51
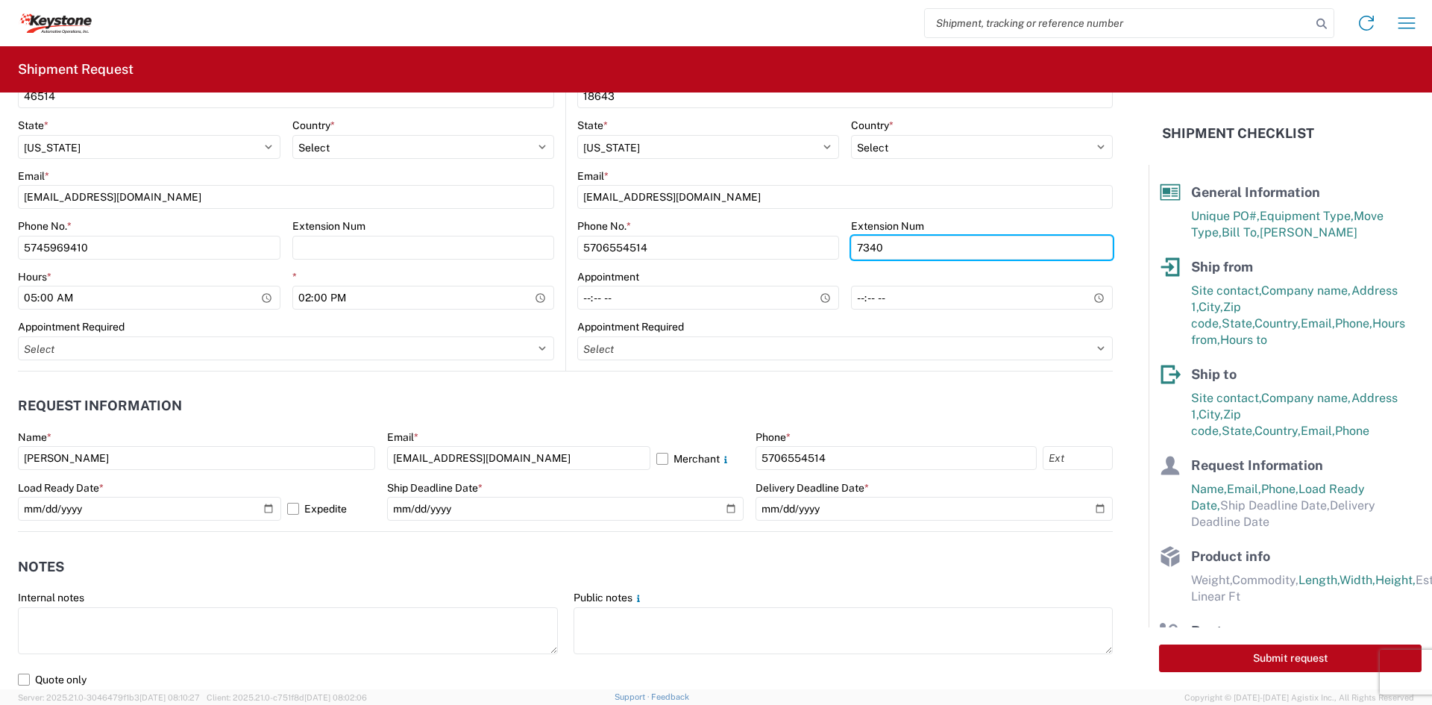
scroll to position [597, 0]
type input "7340"
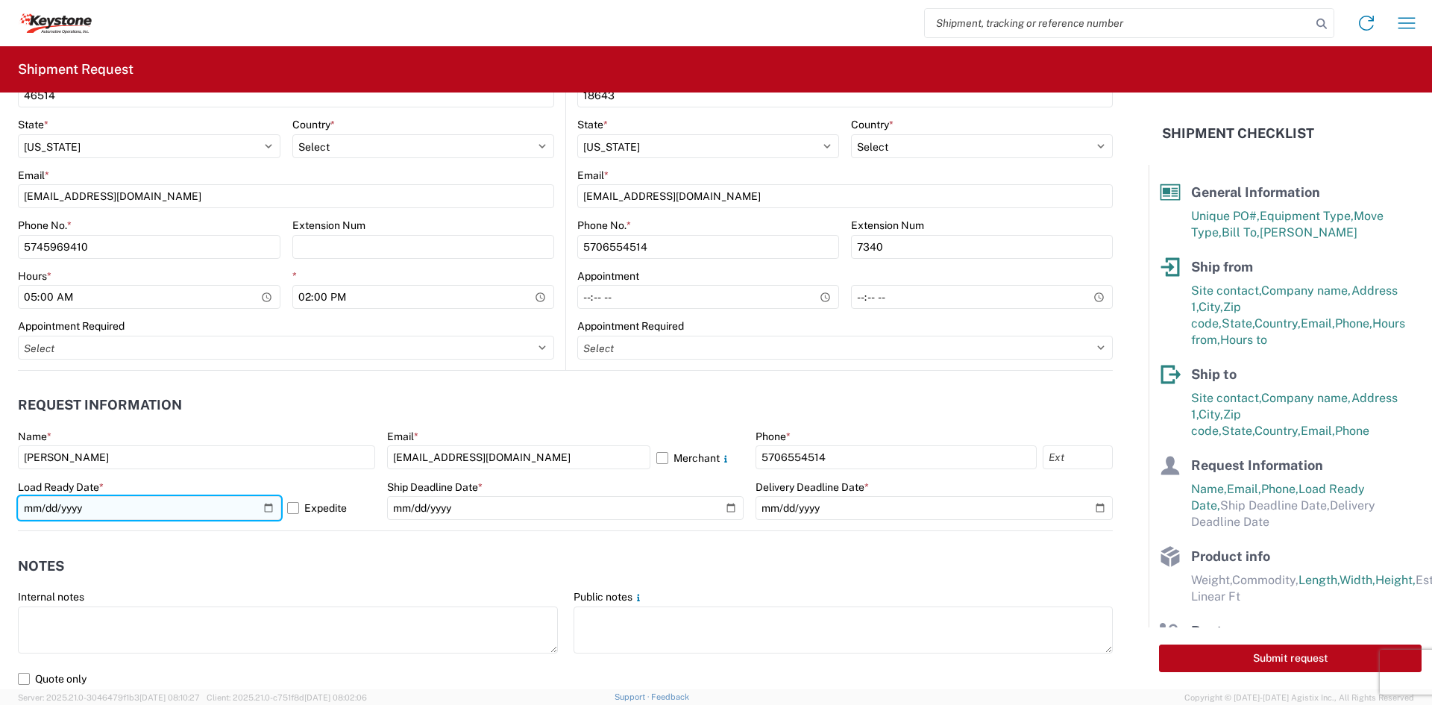
click at [263, 511] on input "[DATE]" at bounding box center [149, 508] width 263 height 24
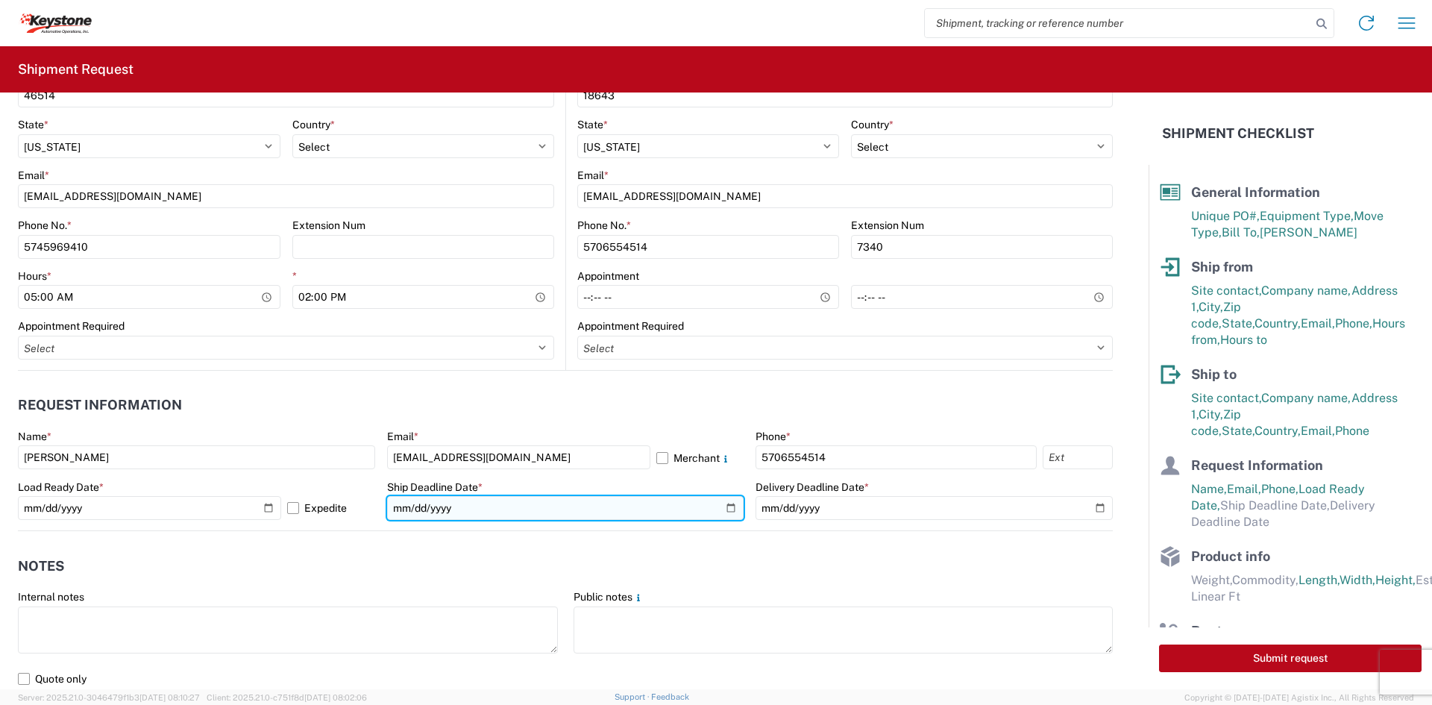
click at [726, 512] on input "date" at bounding box center [565, 508] width 357 height 24
type input "[DATE]"
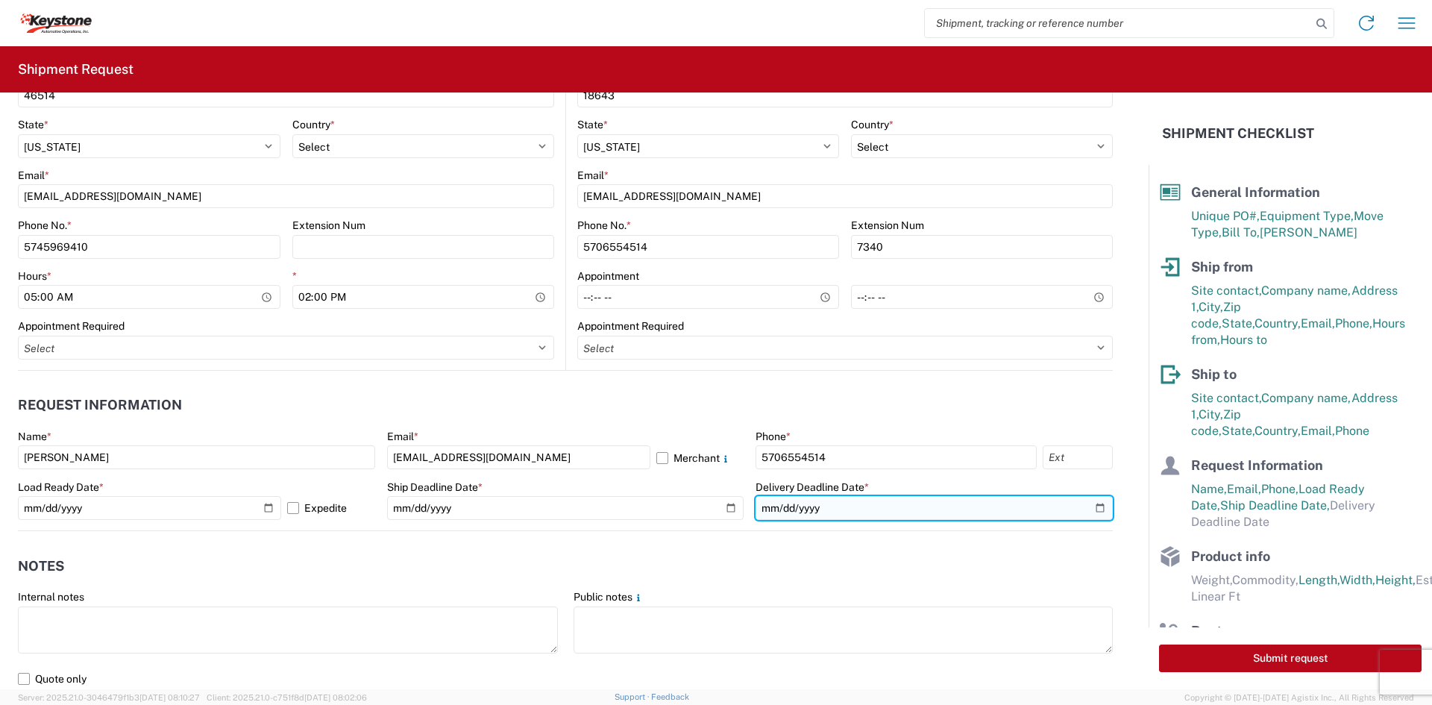
click at [1083, 504] on input "date" at bounding box center [934, 508] width 357 height 24
click at [1091, 512] on input "[DATE]" at bounding box center [934, 508] width 357 height 24
type input "[DATE]"
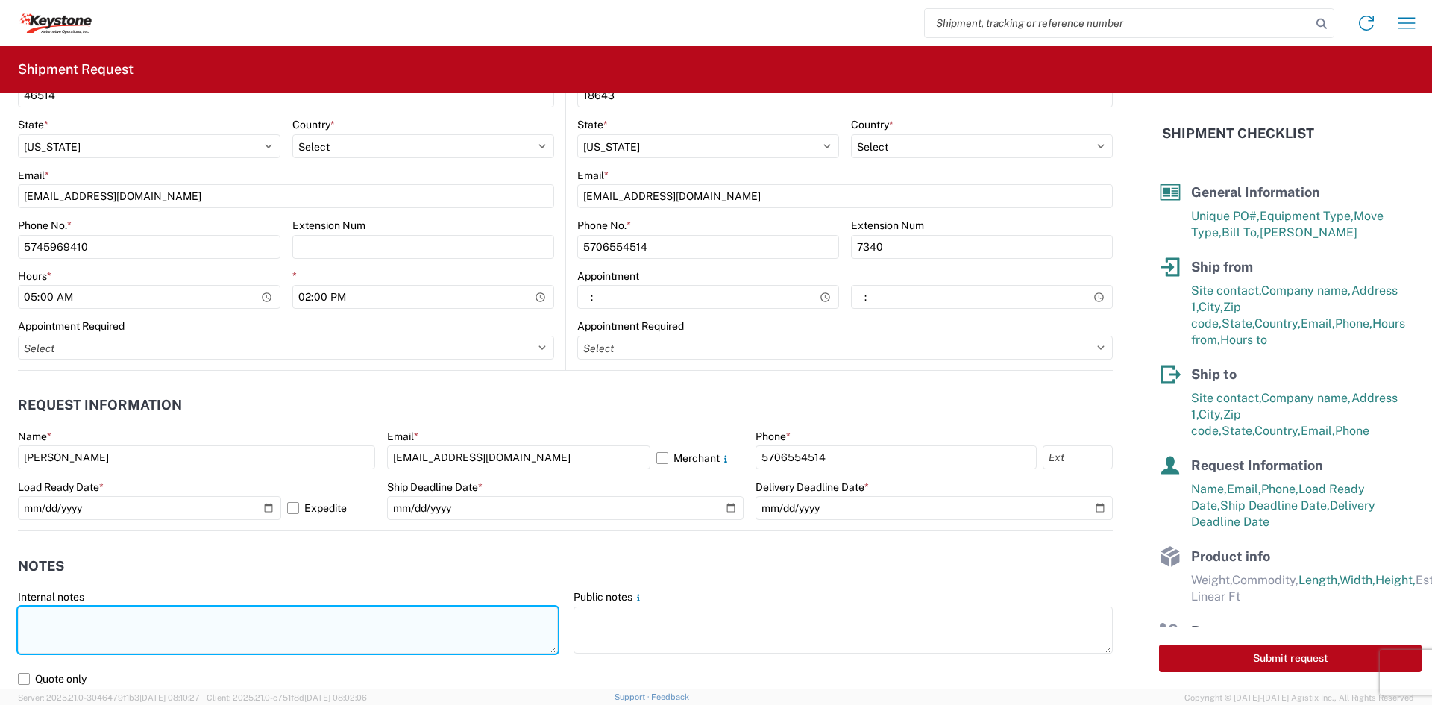
click at [311, 621] on textarea at bounding box center [288, 629] width 540 height 47
click at [279, 611] on textarea "2 SKIDS: SIMENSIONS:" at bounding box center [288, 629] width 540 height 47
click at [231, 643] on textarea "2 SKIDS SIMENSIONS:" at bounding box center [288, 629] width 540 height 47
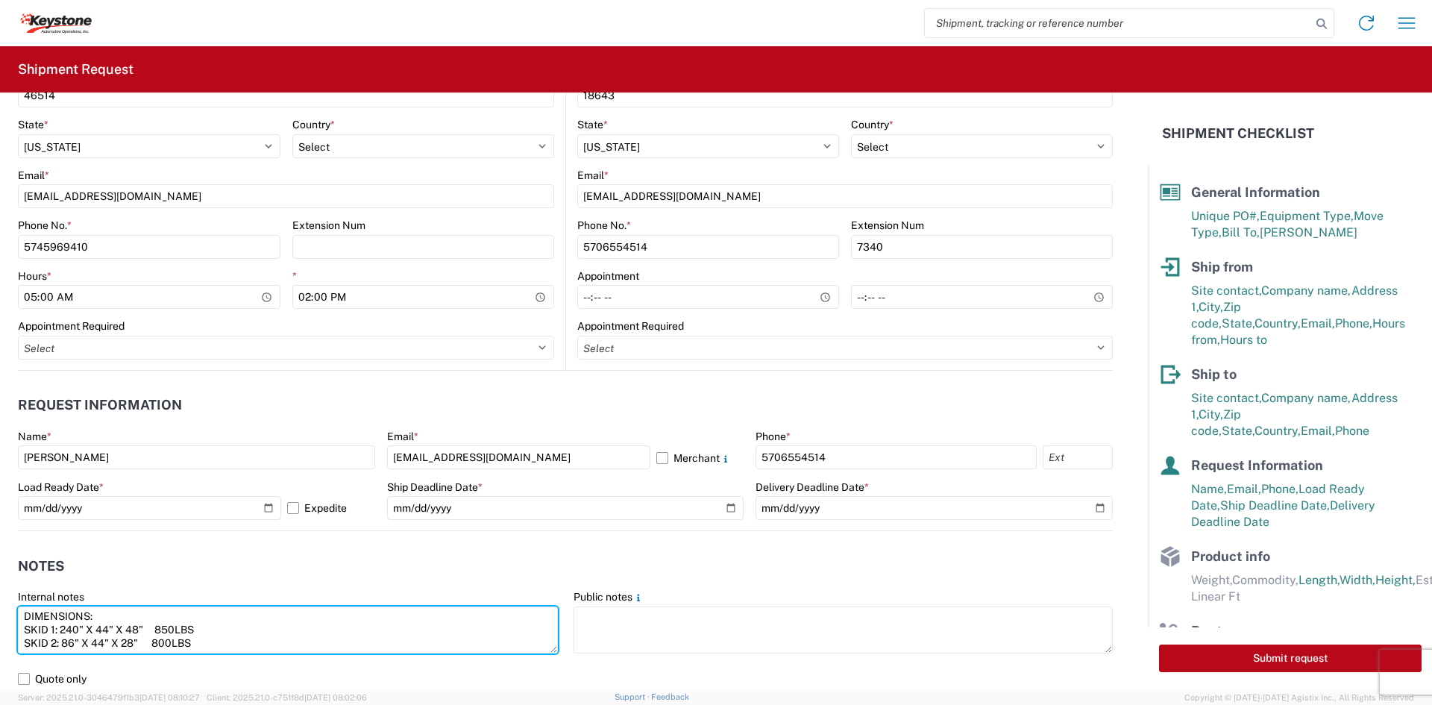
scroll to position [0, 0]
drag, startPoint x: 231, startPoint y: 643, endPoint x: -4, endPoint y: 577, distance: 244.9
click at [0, 577] on html "Home Shipment request Shipment tracking Shipment Request General Information Te…" at bounding box center [716, 352] width 1432 height 705
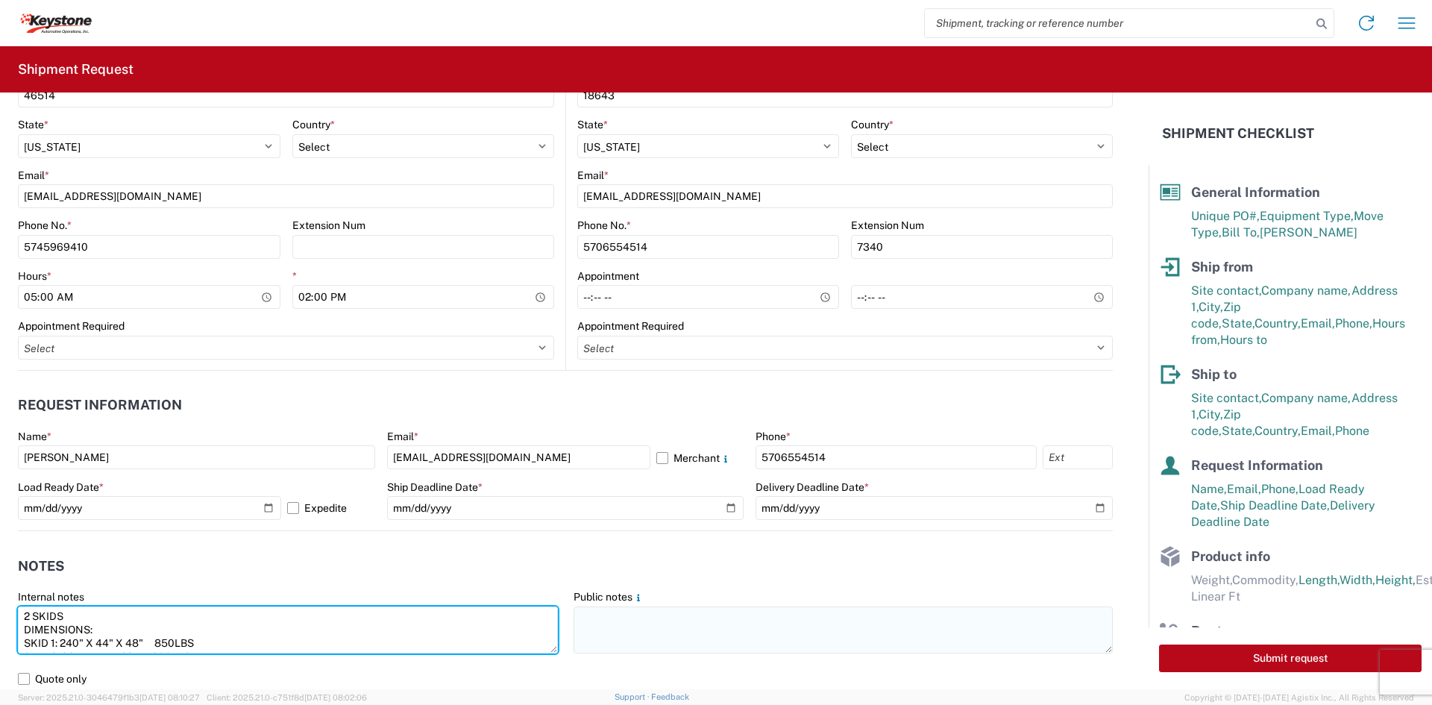
type textarea "2 SKIDS DIMENSIONS: SKID 1: 240" X 44" X 48" 850LBS SKID 2: 86" X 44" X 28" 800…"
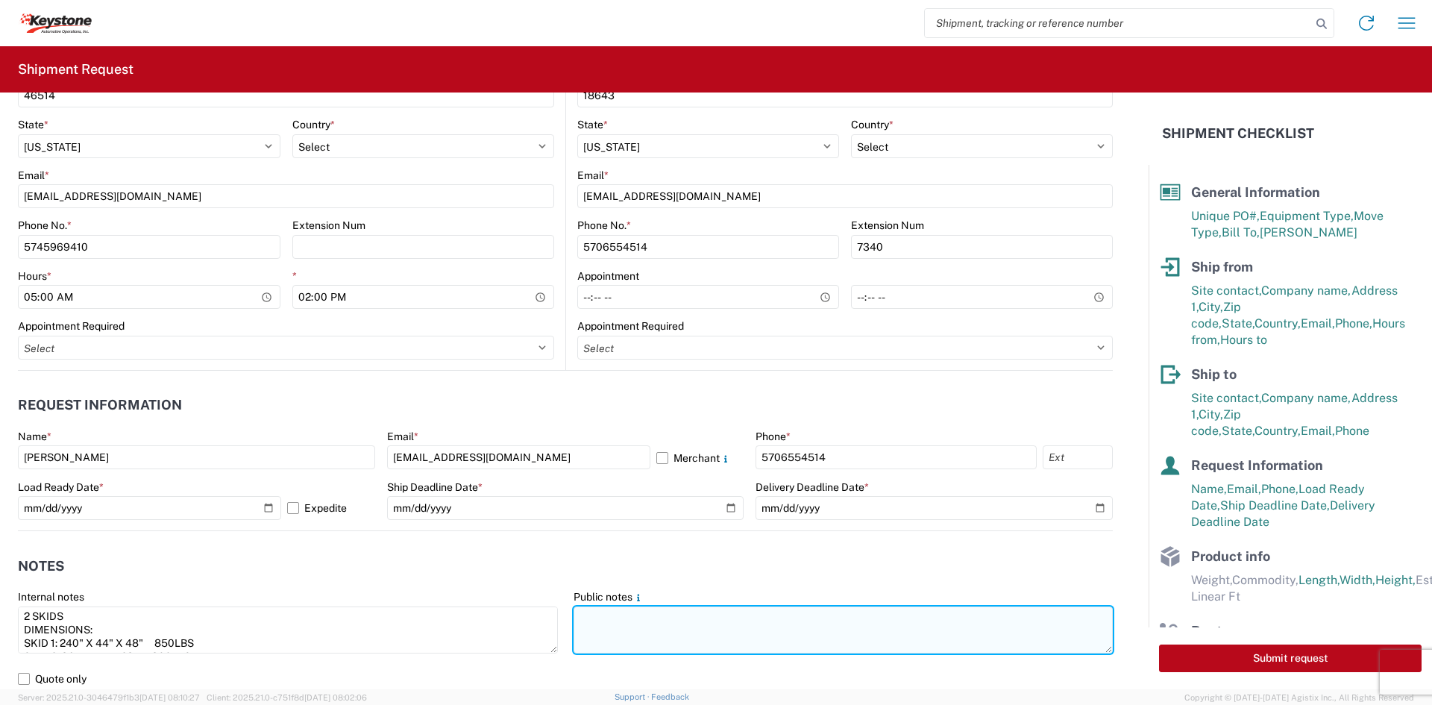
click at [838, 638] on textarea at bounding box center [844, 629] width 540 height 47
paste textarea "2 SKIDS DIMENSIONS: SKID 1: 240" X 44" X 48" 850LBS SKID 2: 86" X 44" X 28" 800…"
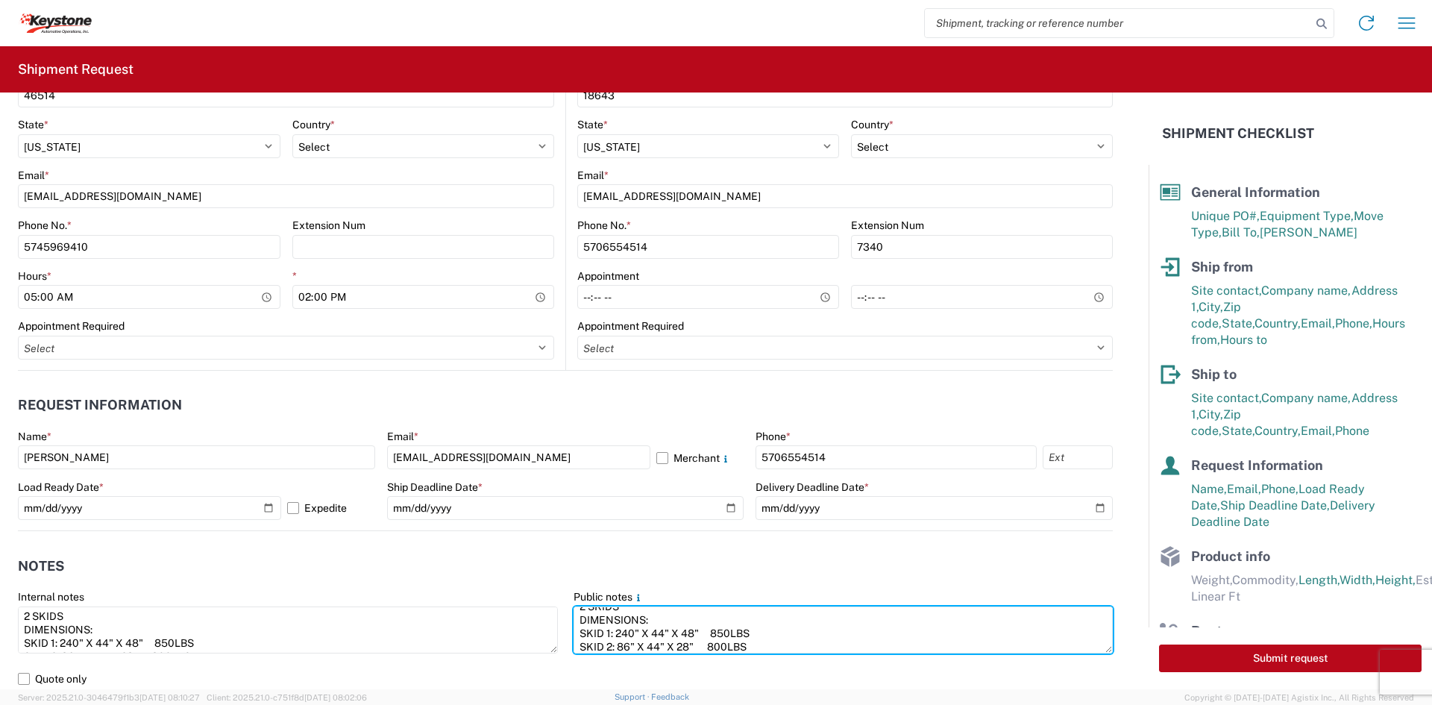
type textarea "2 SKIDS DIMENSIONS: SKID 1: 240" X 44" X 48" 850LBS SKID 2: 86" X 44" X 28" 800…"
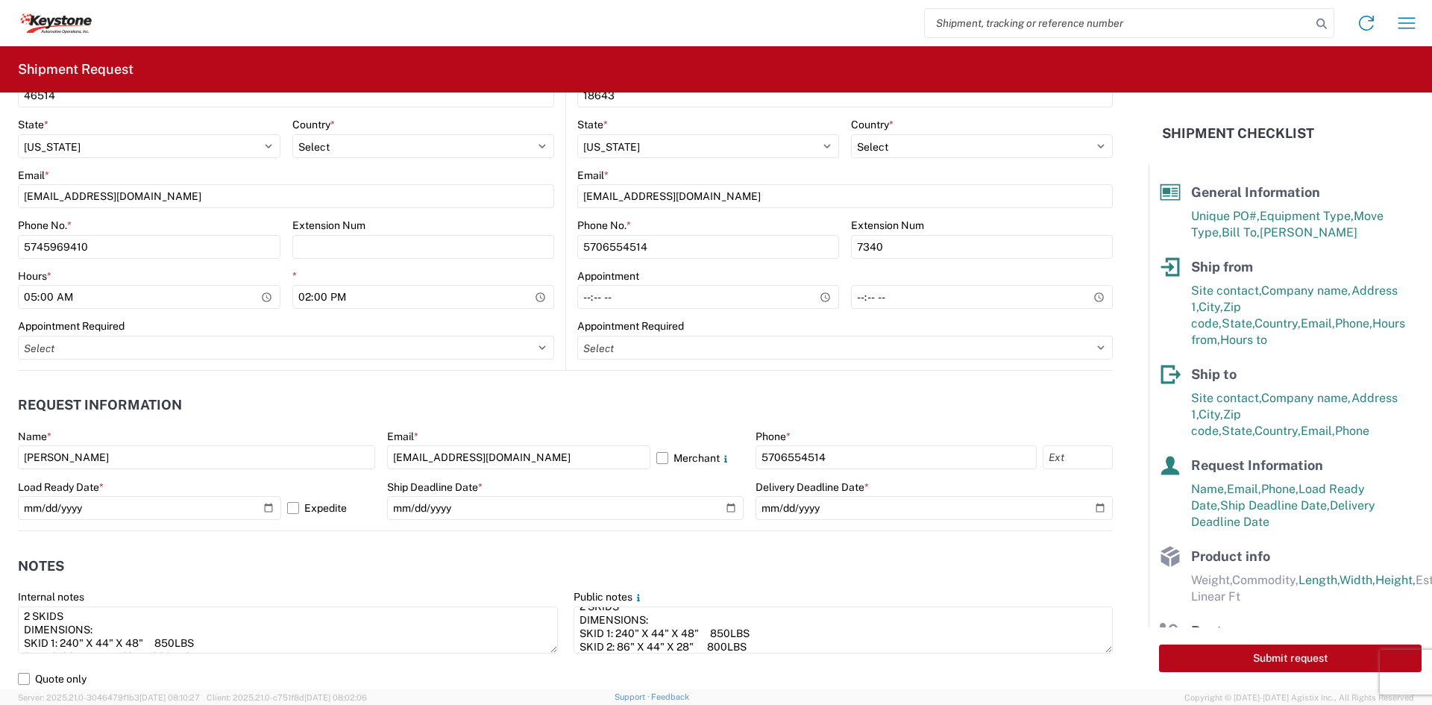
click at [561, 565] on header "Notes" at bounding box center [565, 566] width 1095 height 34
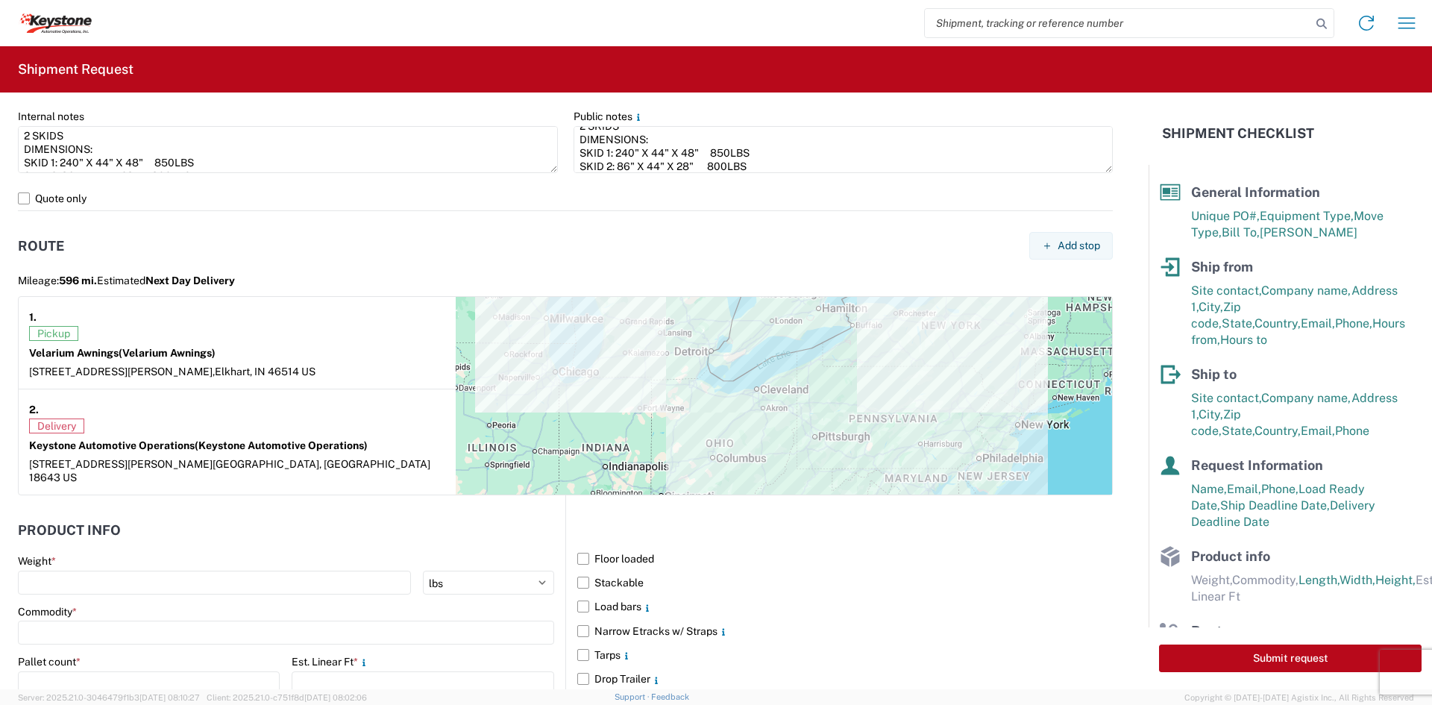
scroll to position [1194, 0]
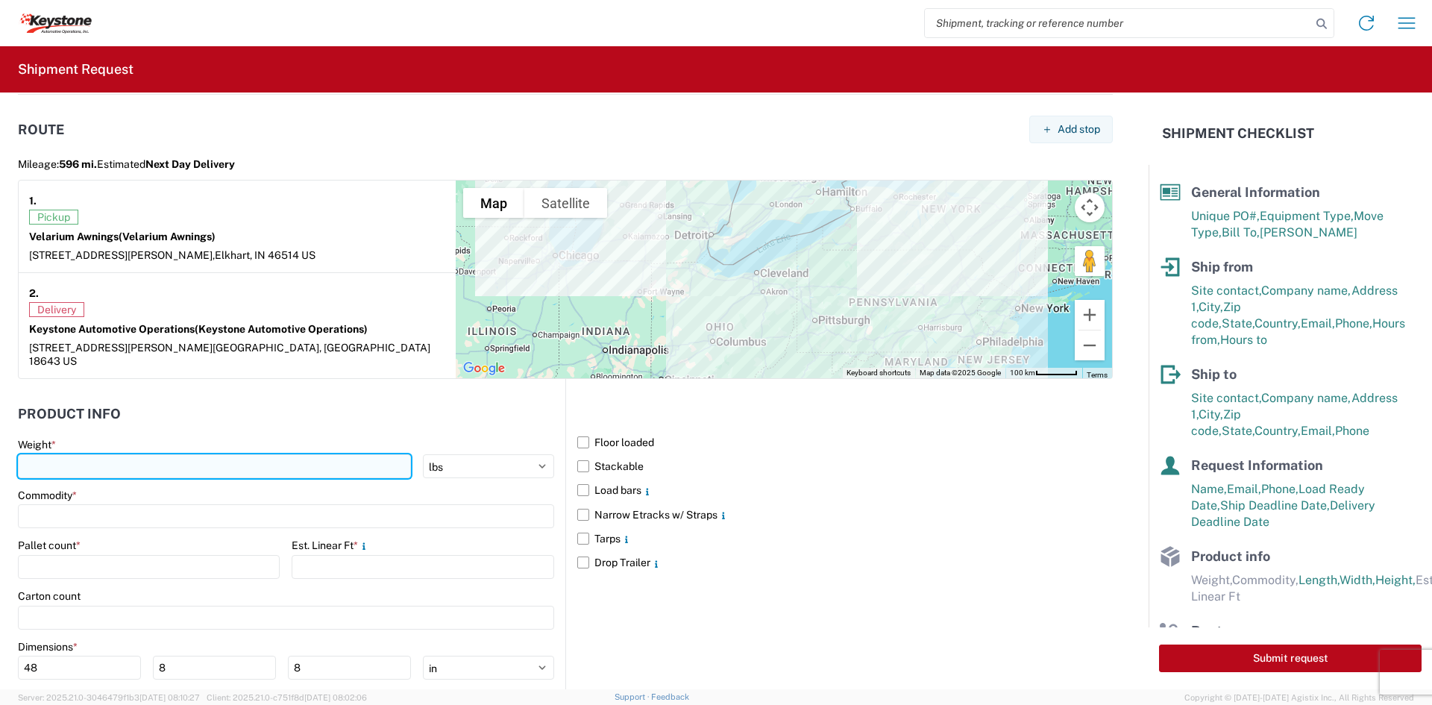
click at [160, 454] on input "number" at bounding box center [214, 466] width 393 height 24
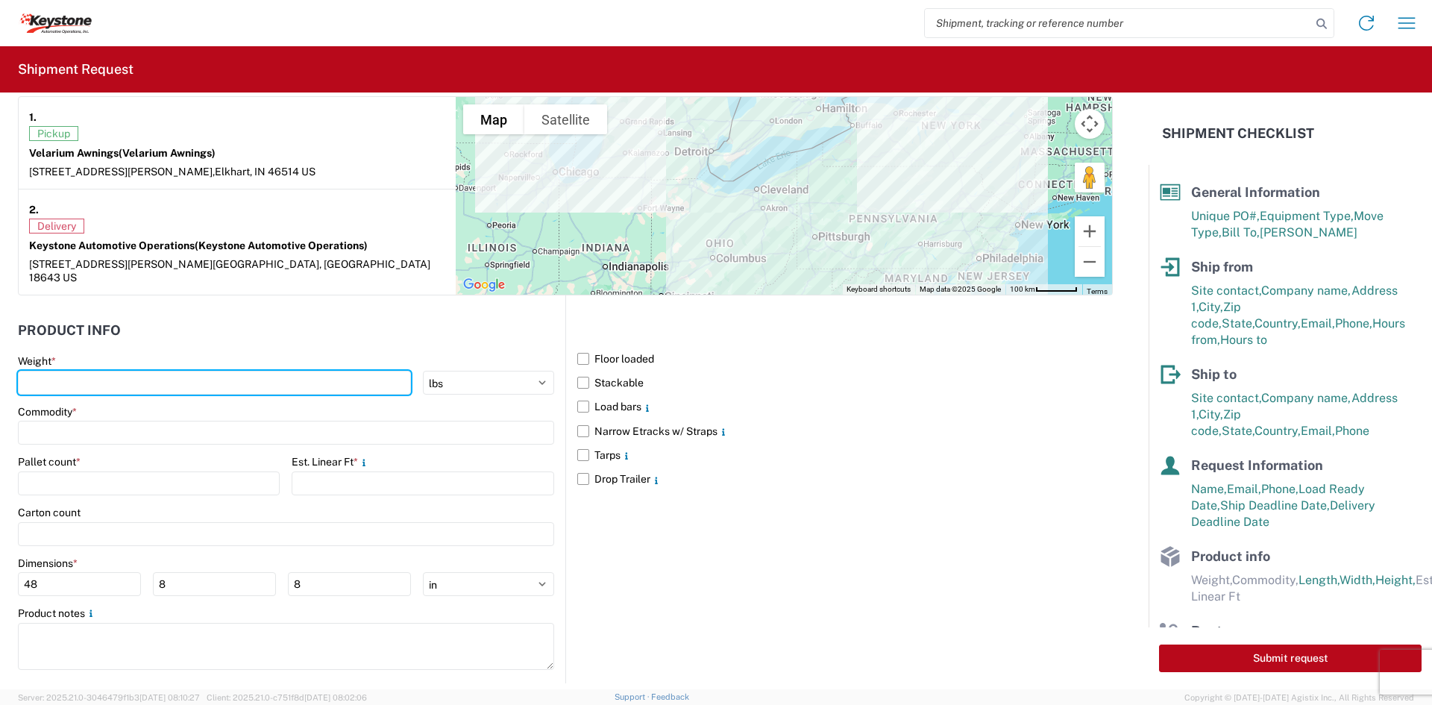
scroll to position [1282, 0]
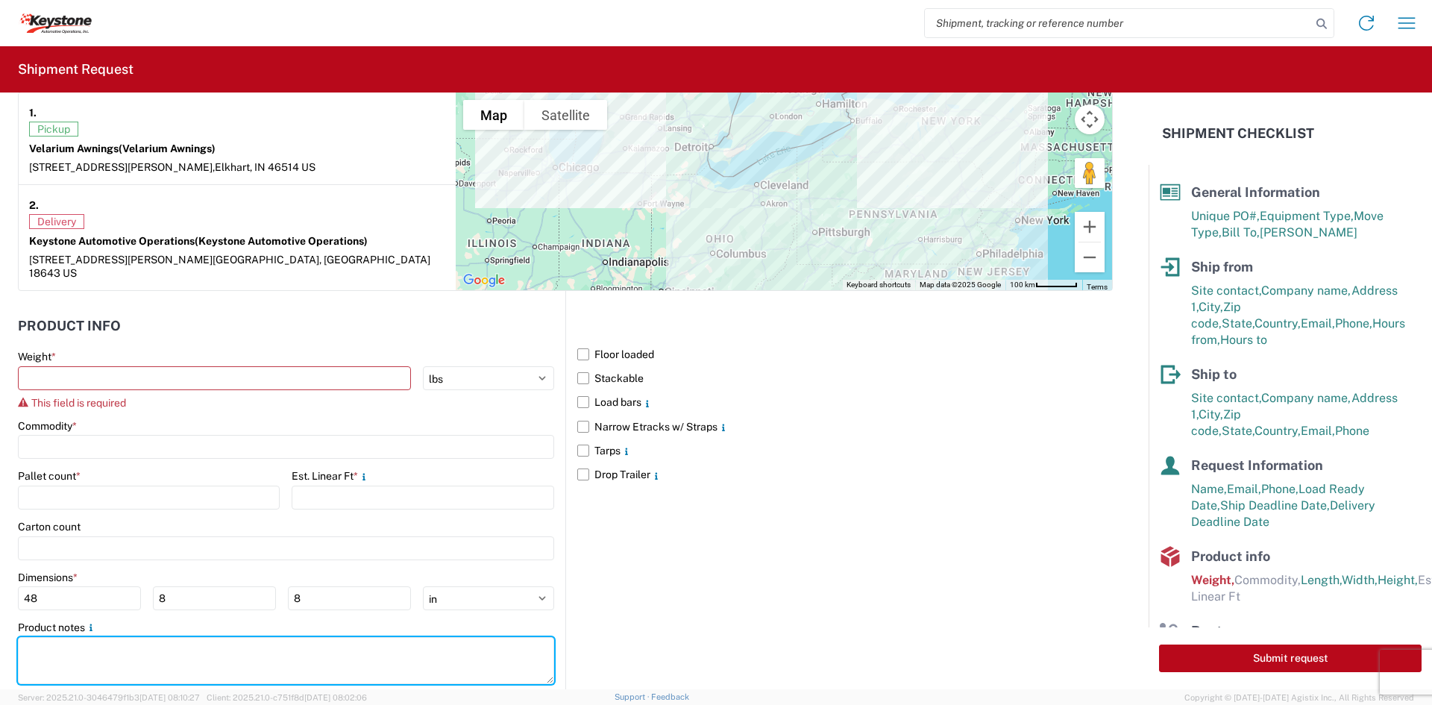
click at [186, 621] on div "Product notes" at bounding box center [286, 654] width 536 height 66
paste textarea "2 SKIDS DIMENSIONS: SKID 1: 240" X 44" X 48" 850LBS SKID 2: 86" X 44" X 28" 800…"
type textarea "2 SKIDS DIMENSIONS: SKID 1: 240" X 44" X 48" 850LBS SKID 2: 86" X 44" X 28" 800…"
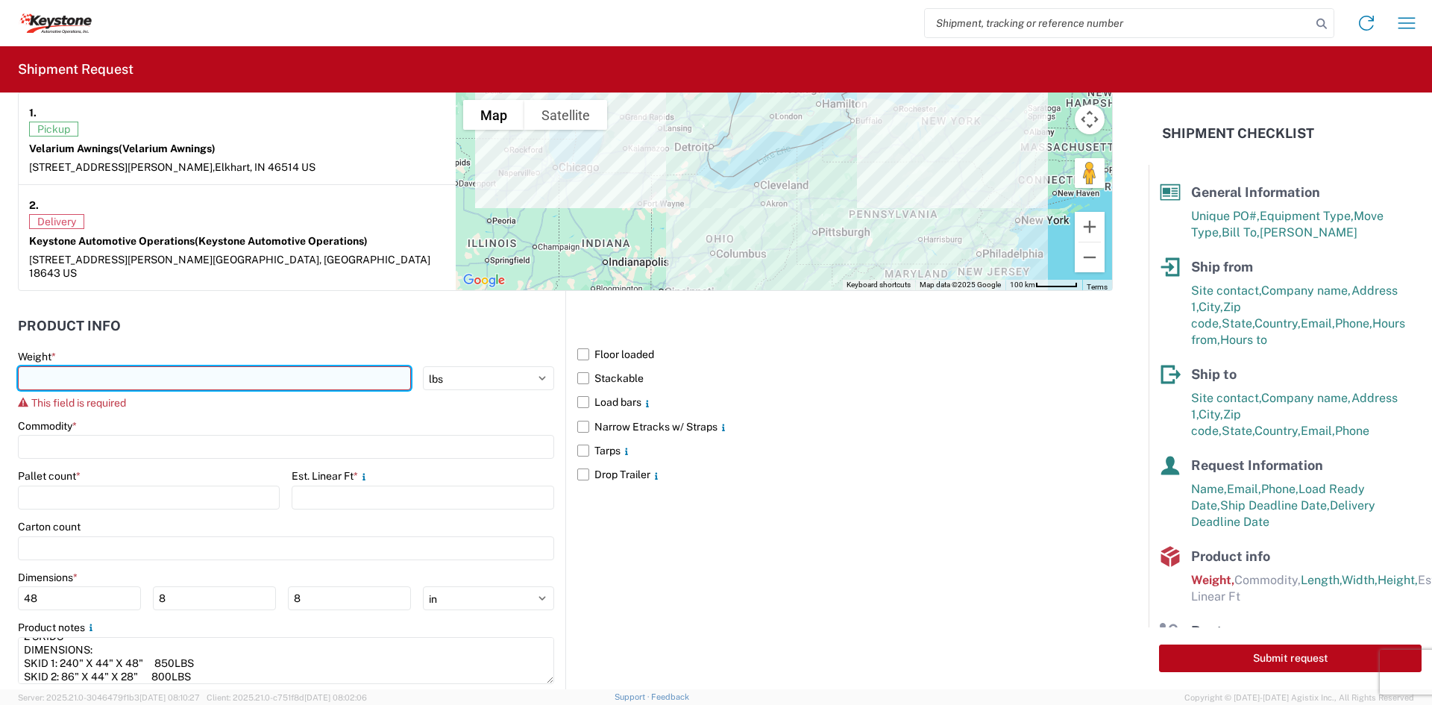
click at [151, 366] on input "number" at bounding box center [214, 378] width 393 height 24
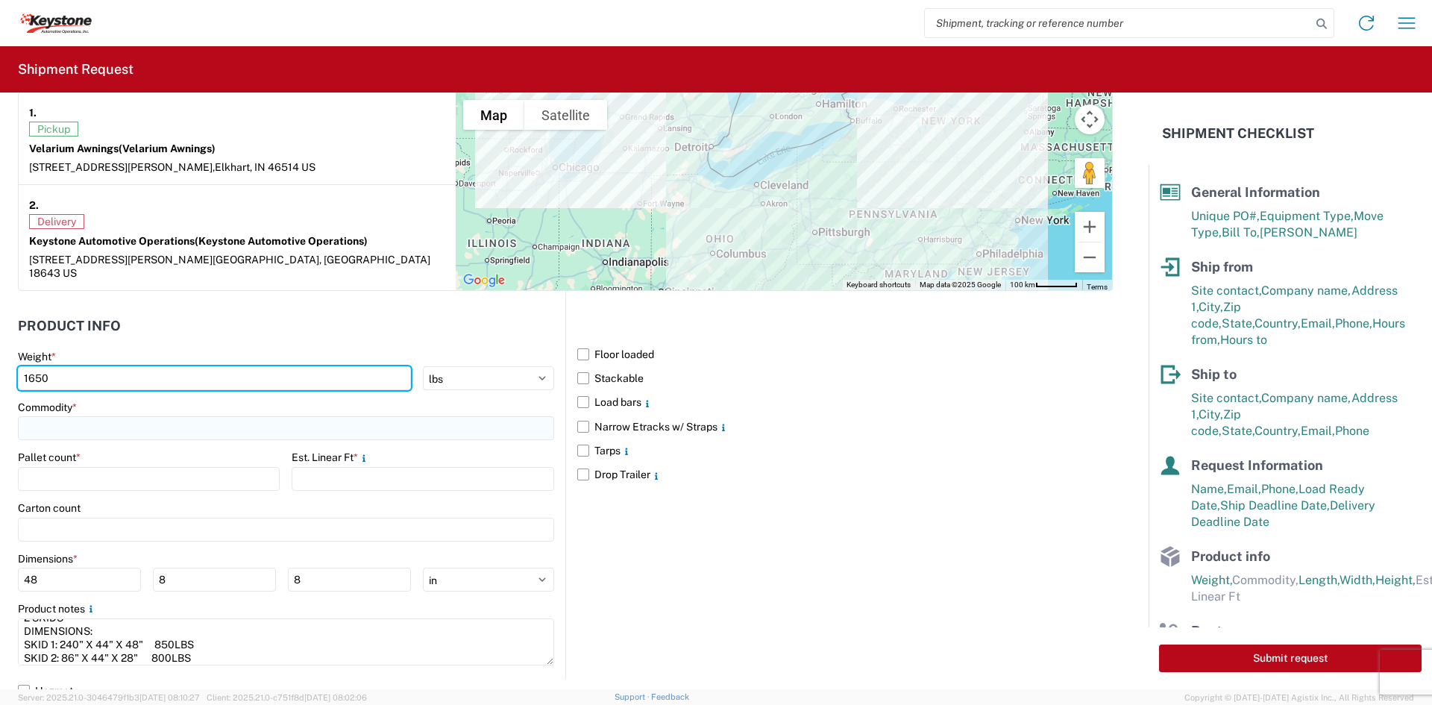
type input "1650"
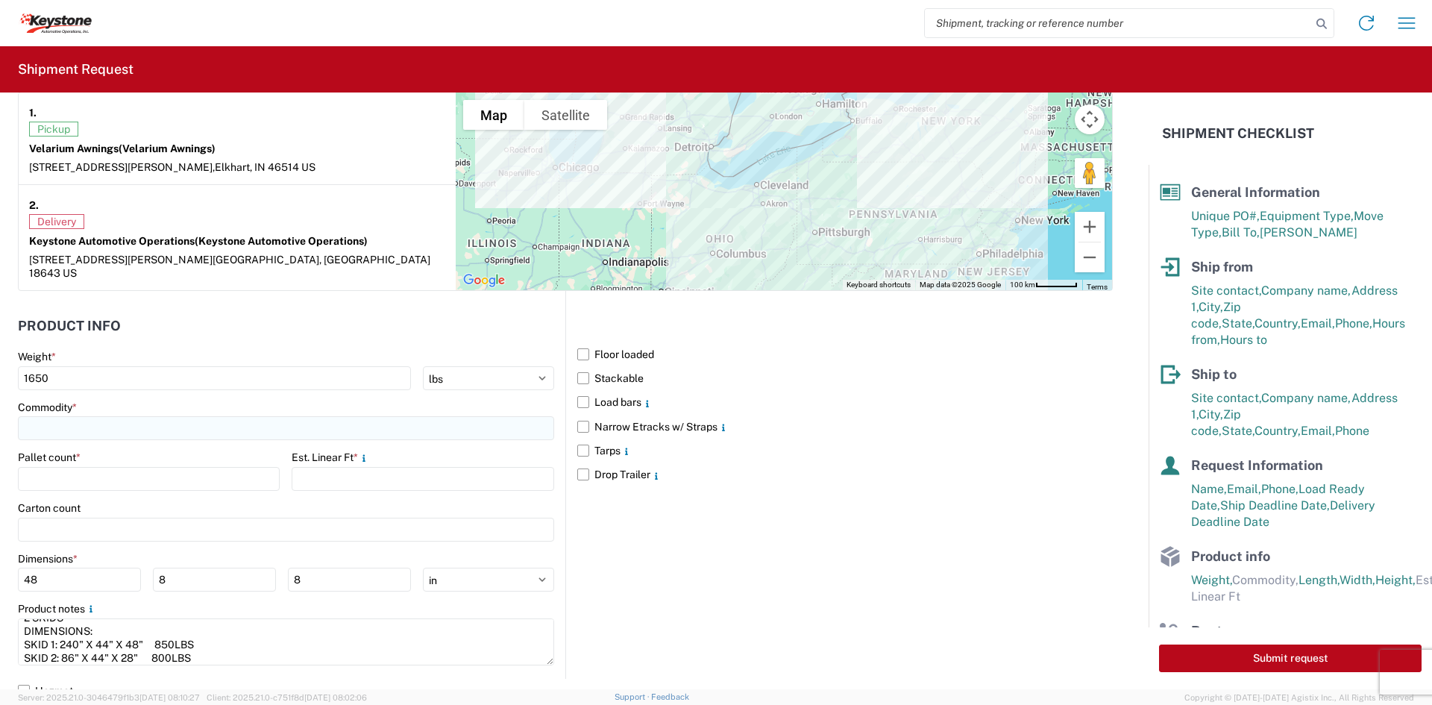
click at [119, 416] on input at bounding box center [286, 428] width 536 height 24
type input "AWNINGS"
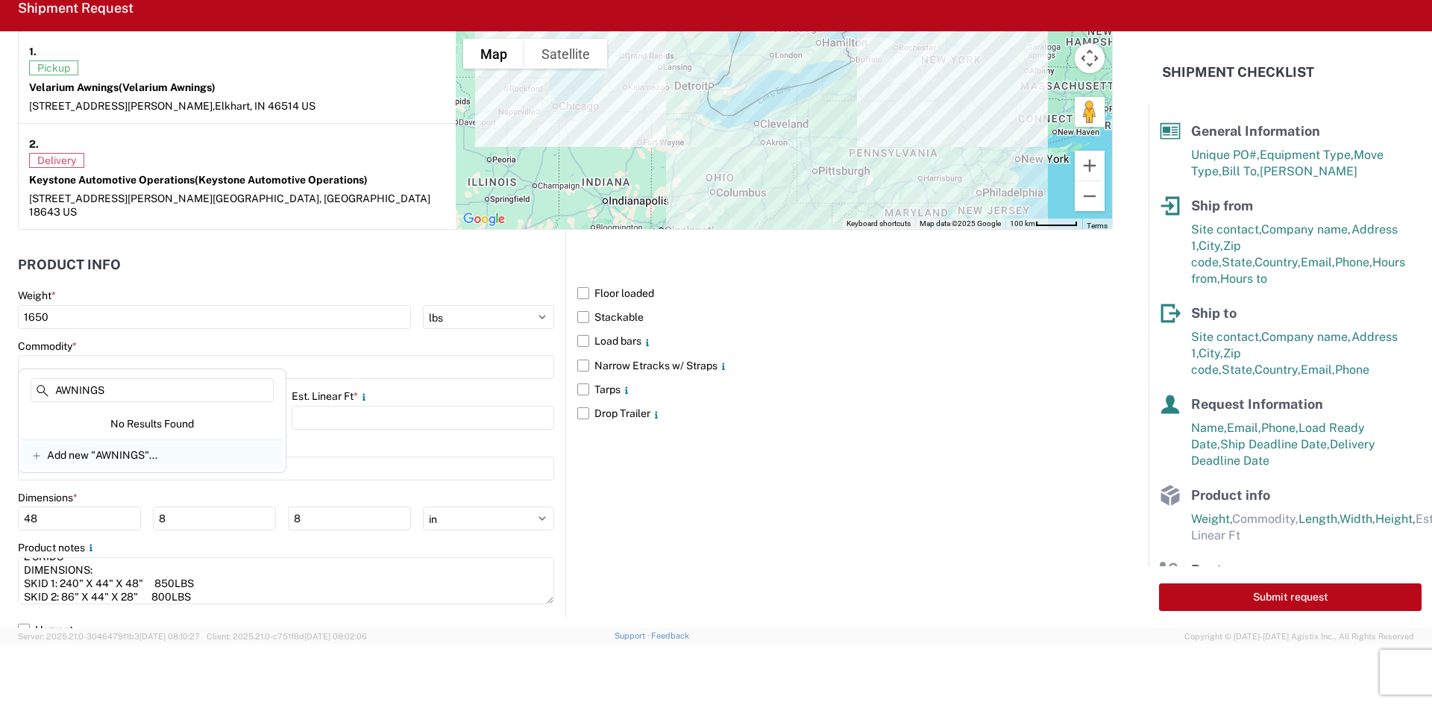
click at [116, 468] on div "Add new "AWNINGS"..." at bounding box center [152, 454] width 261 height 30
type input "AWNINGS"
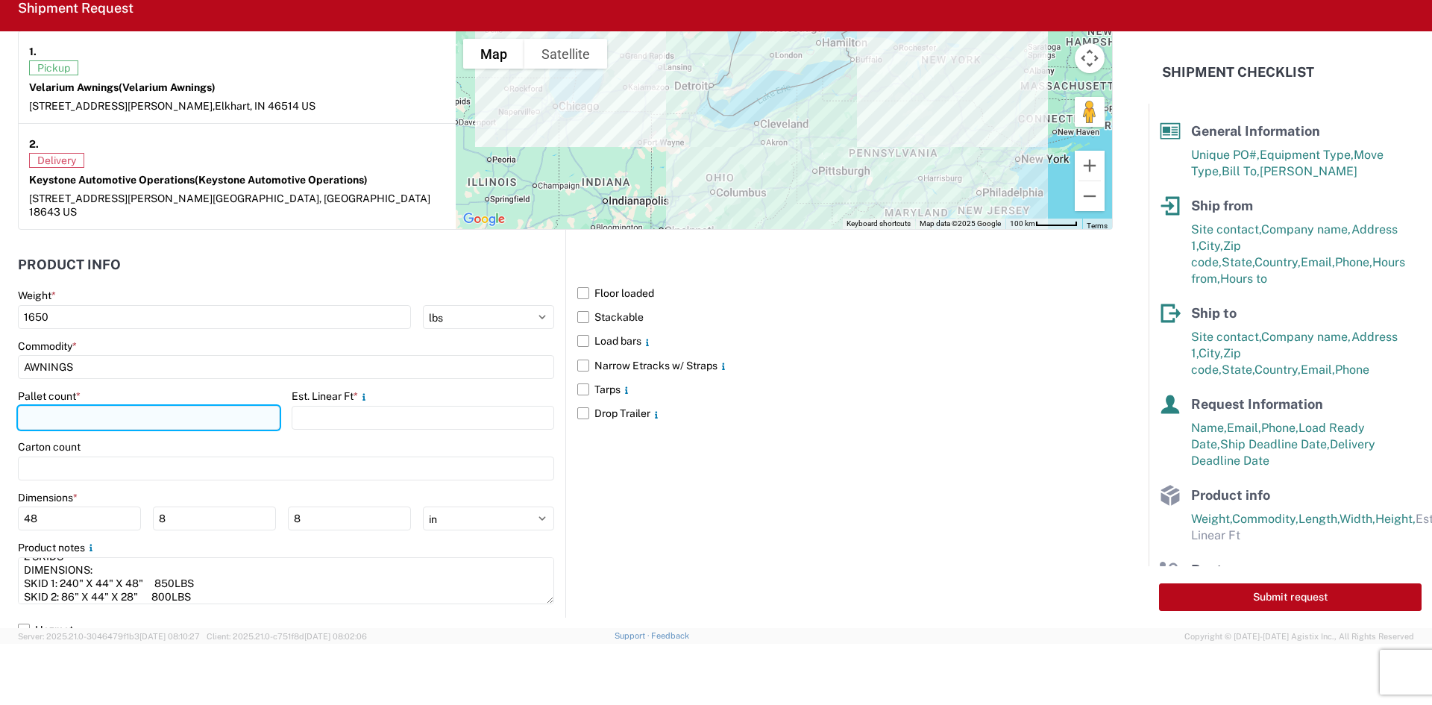
click at [147, 406] on input "number" at bounding box center [149, 418] width 262 height 24
type input "2"
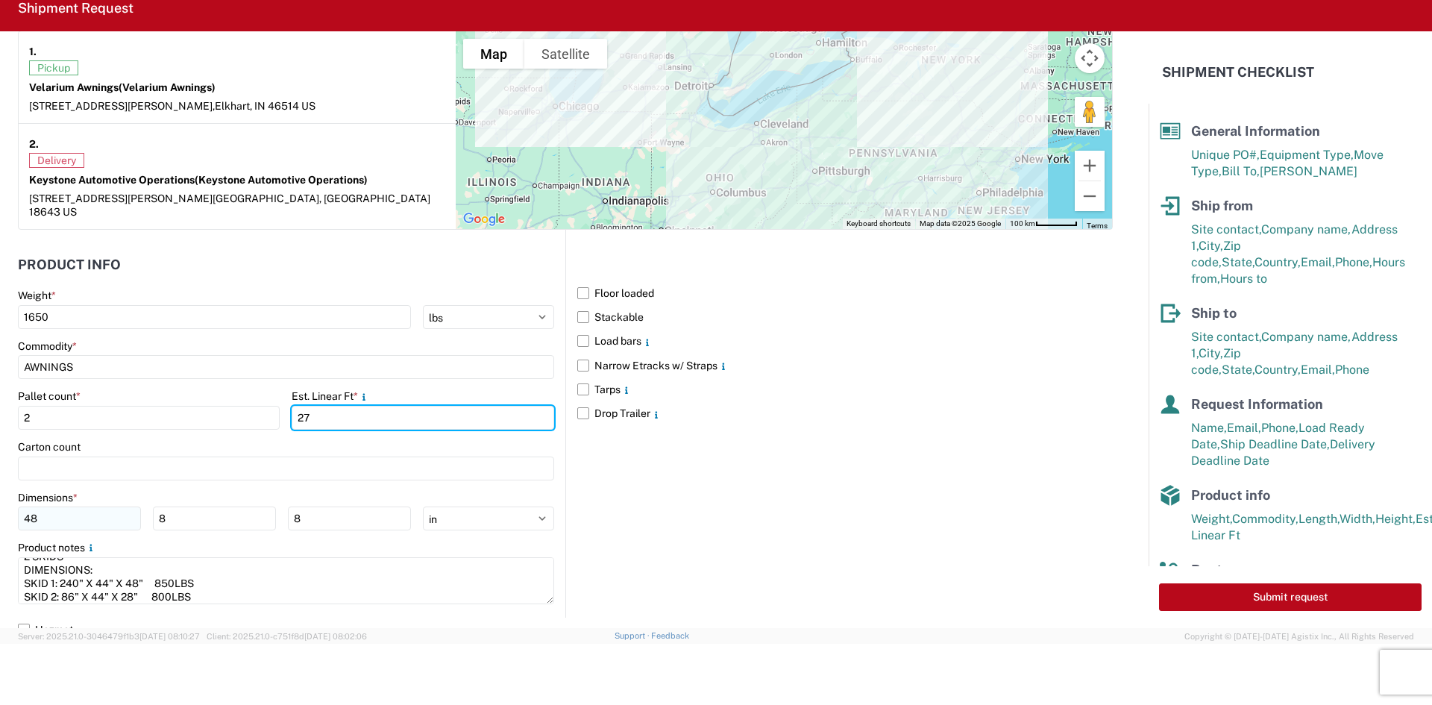
type input "27"
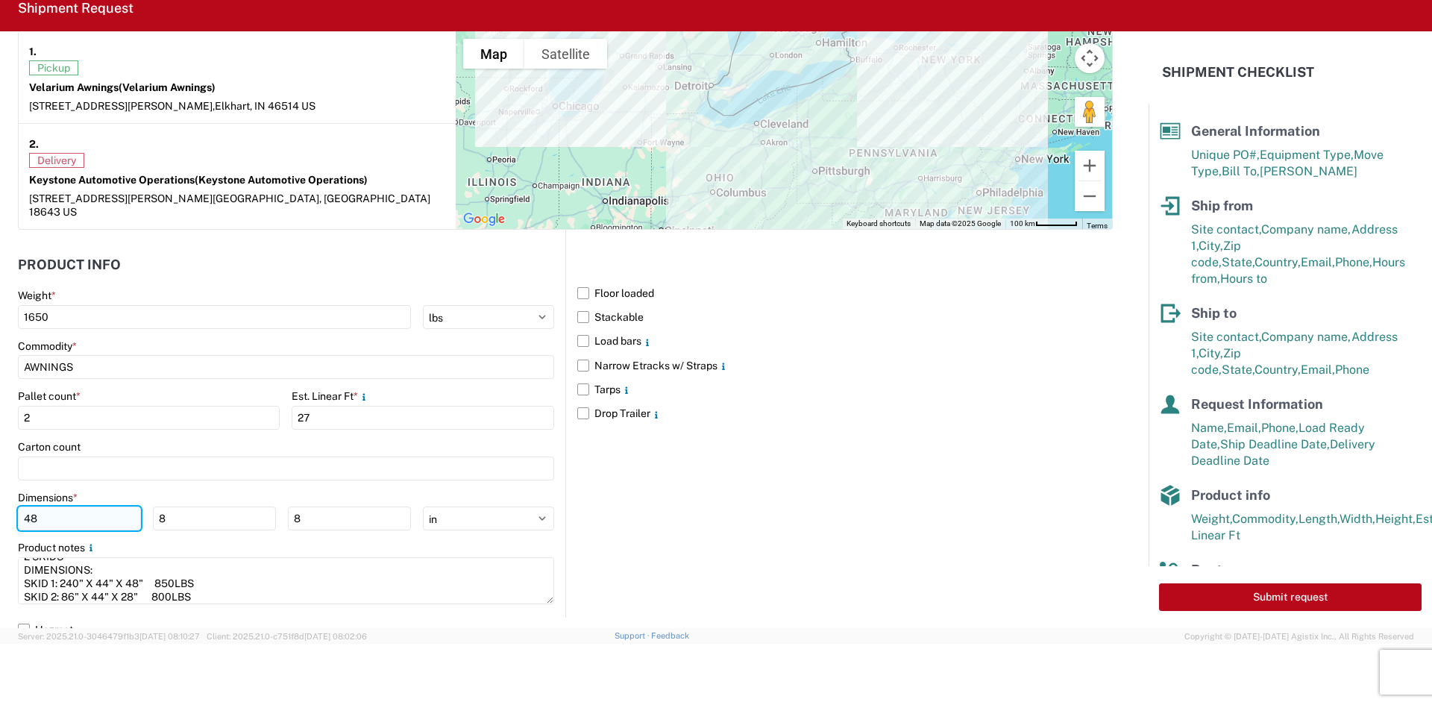
click at [66, 507] on input "48" at bounding box center [79, 519] width 123 height 24
click at [35, 507] on input "48" at bounding box center [79, 519] width 123 height 24
click at [31, 507] on input "48" at bounding box center [79, 519] width 123 height 24
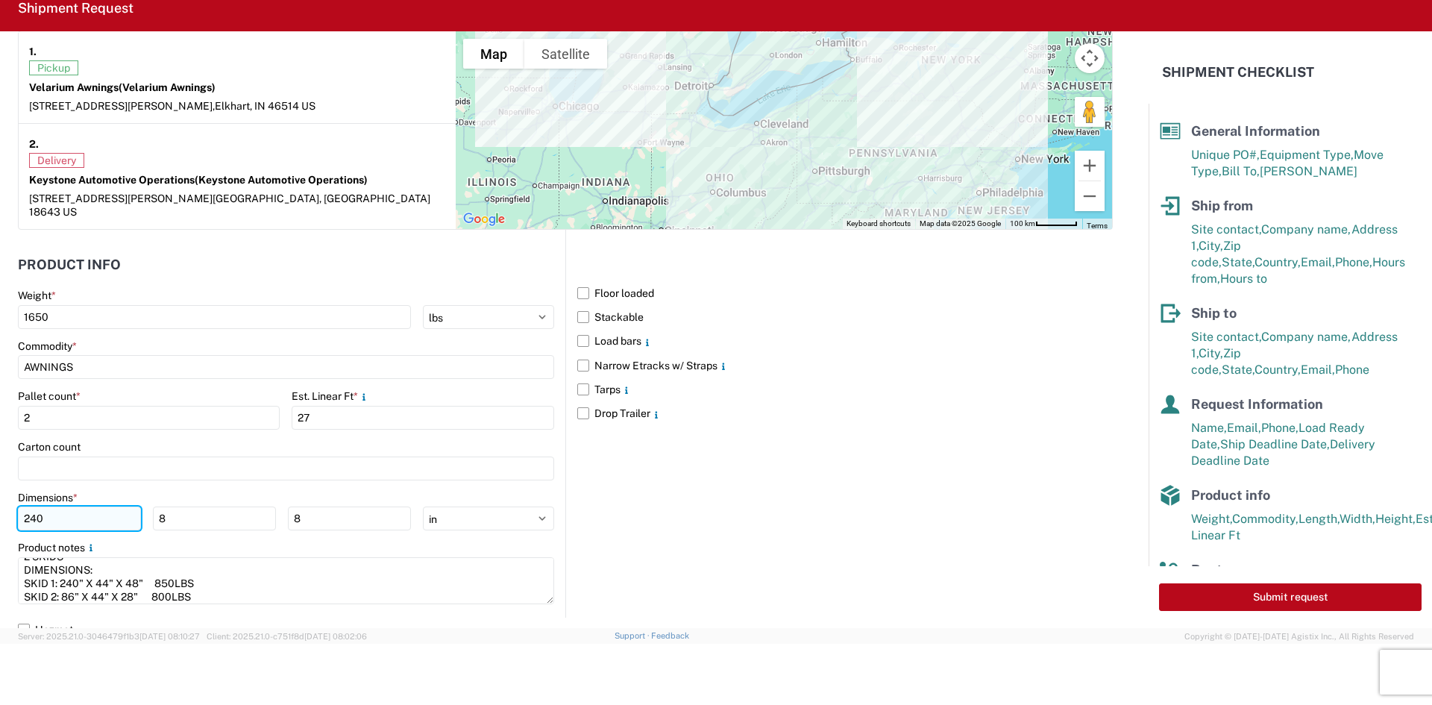
type input "240"
type input "44"
type input "48"
click at [640, 528] on div "Floor loaded Stackable Load bars Narrow Etracks w/ Straps Tarps Drop Trailer" at bounding box center [839, 424] width 548 height 388
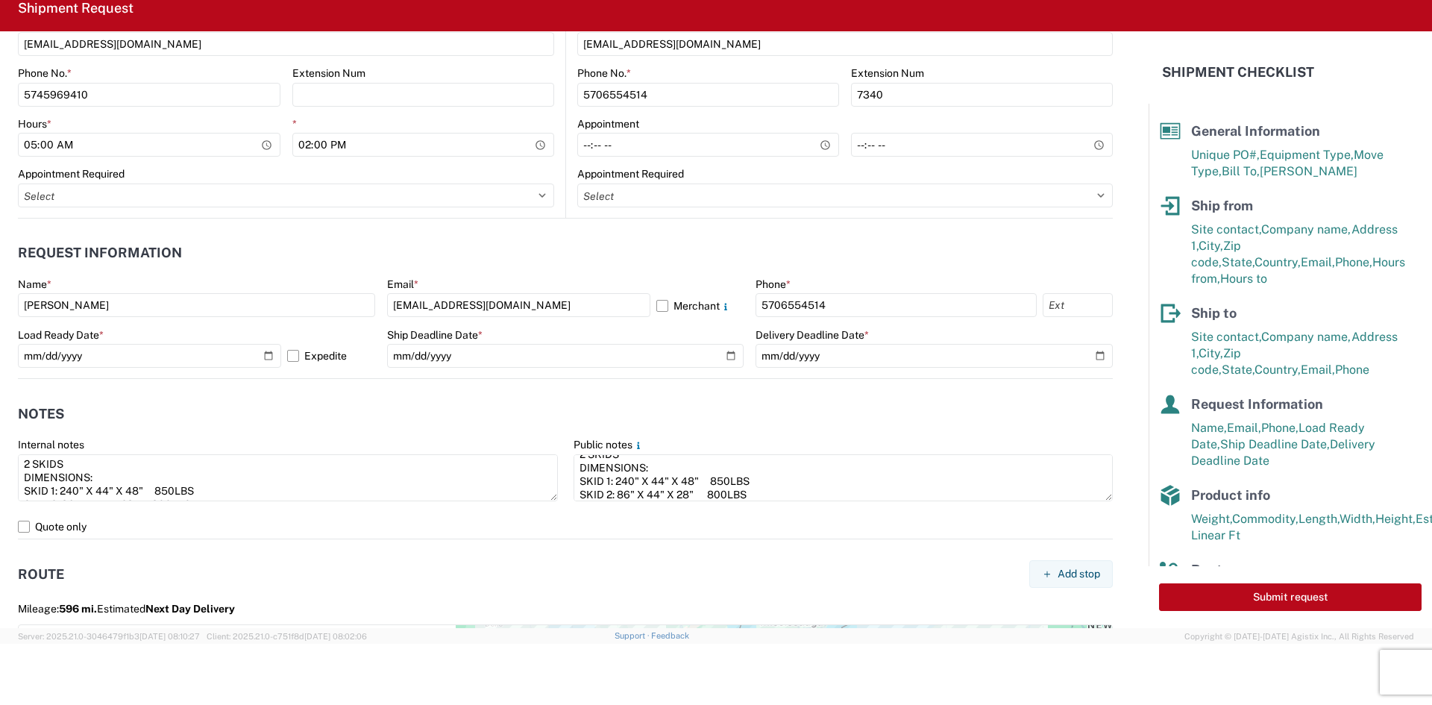
scroll to position [685, 0]
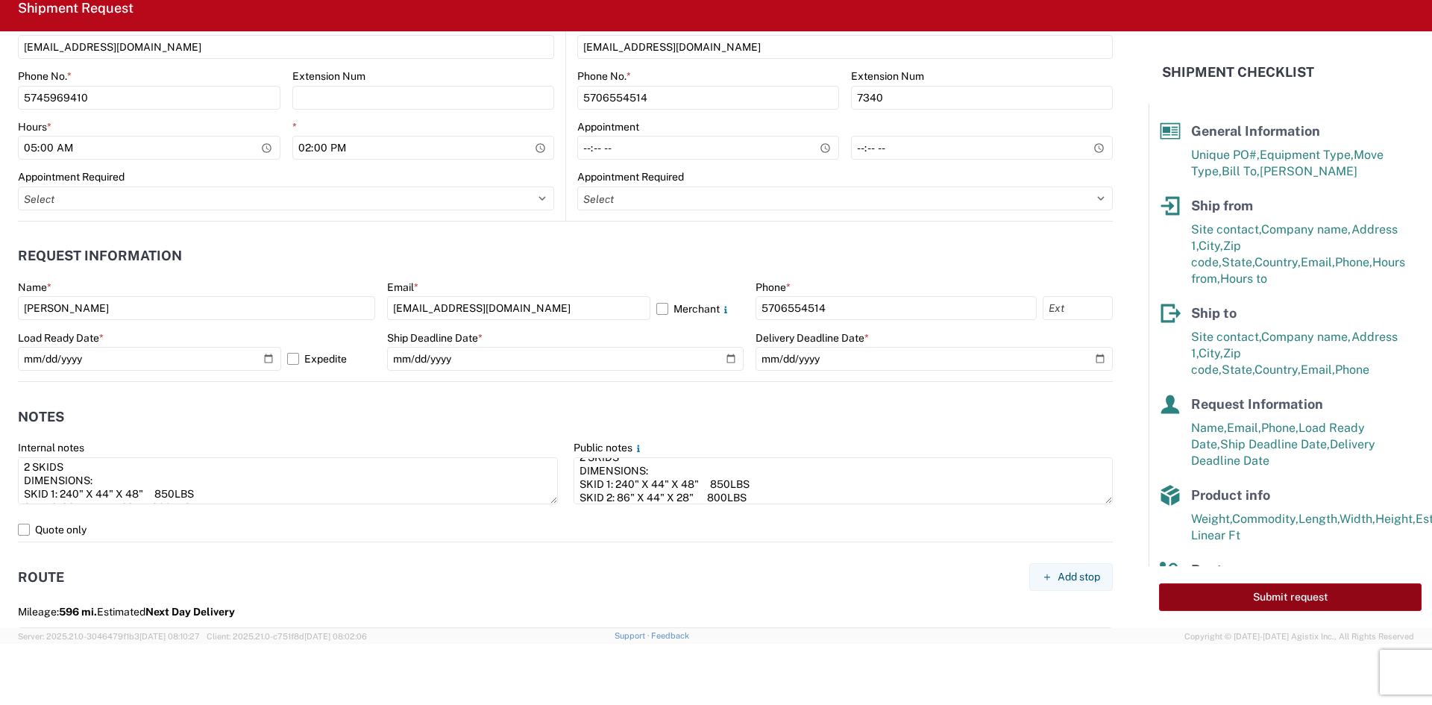
click at [1207, 587] on button "Submit request" at bounding box center [1290, 597] width 263 height 28
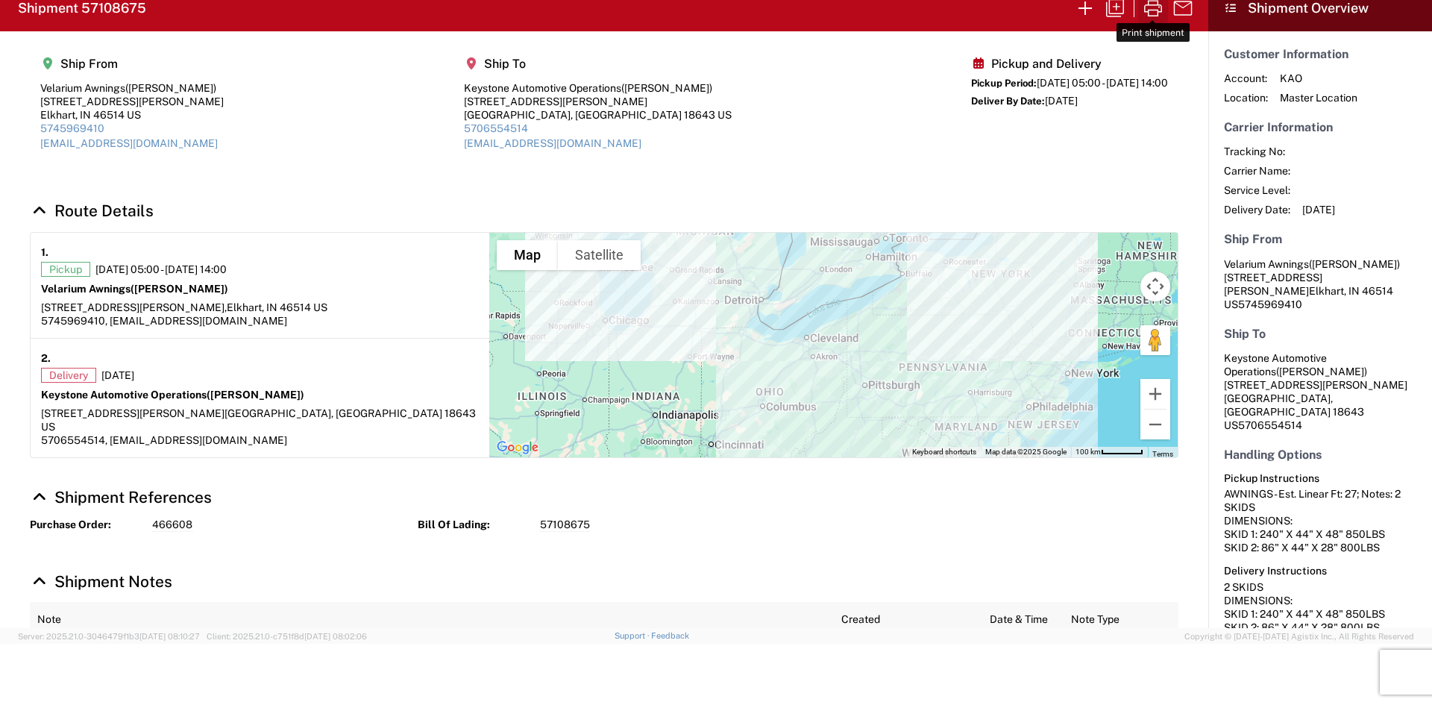
click at [1159, 5] on icon "button" at bounding box center [1153, 8] width 18 height 16
